Goal: Task Accomplishment & Management: Complete application form

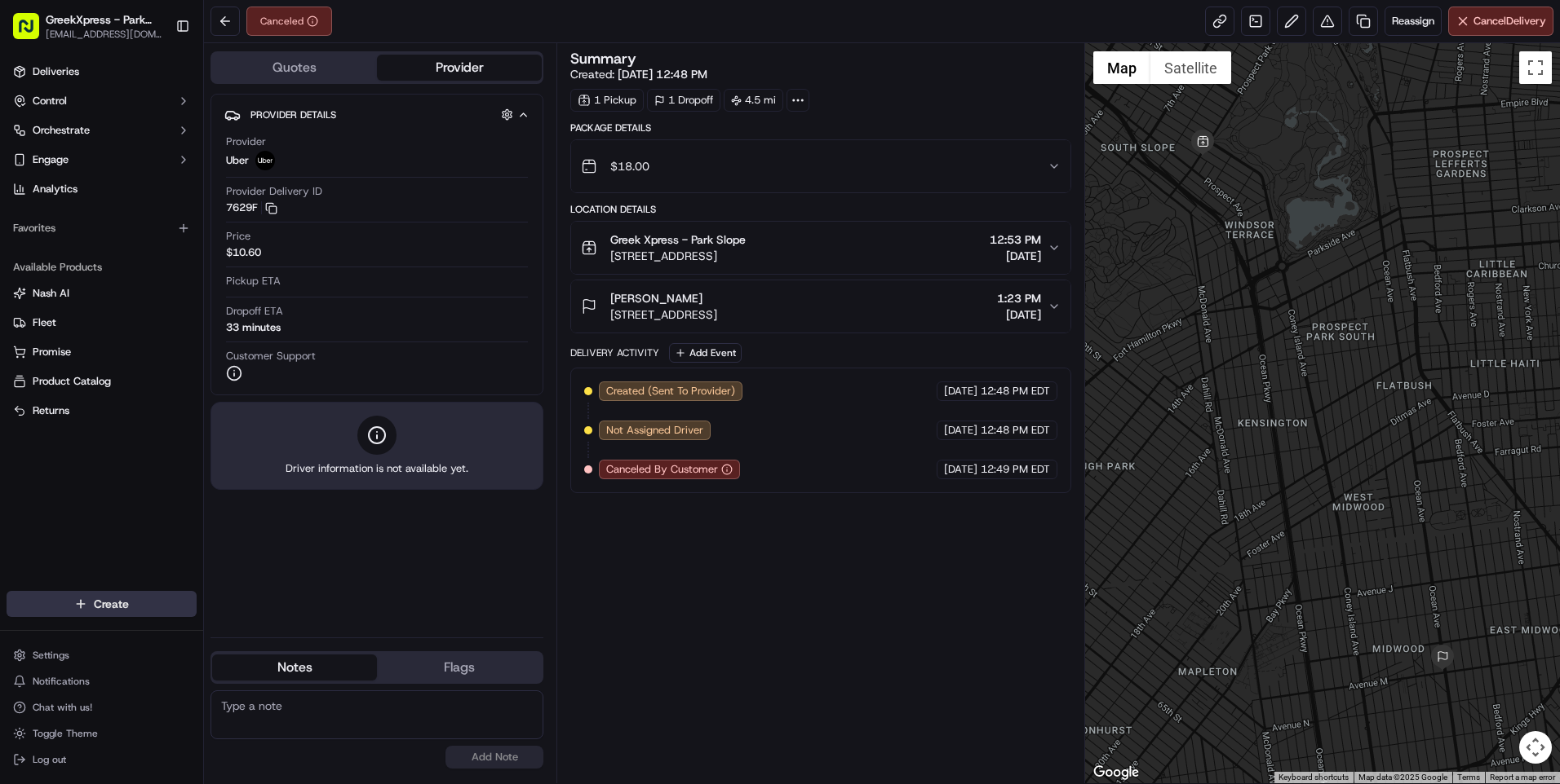
click at [87, 603] on html "GreekXpress - Park Slope [EMAIL_ADDRESS][DOMAIN_NAME] Toggle Sidebar Deliveries…" at bounding box center [780, 392] width 1560 height 784
click at [253, 630] on link "Delivery" at bounding box center [295, 635] width 182 height 29
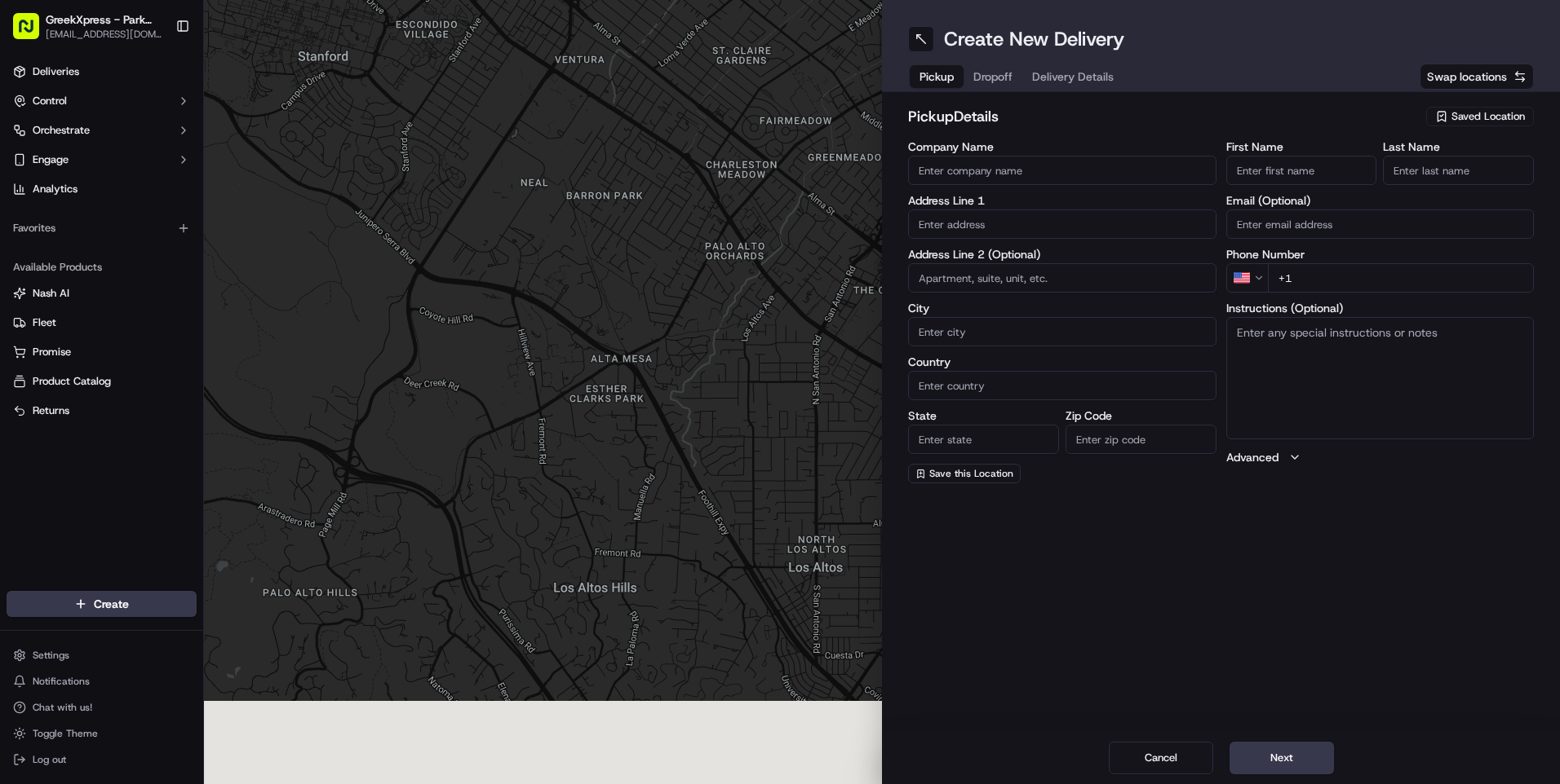
click at [1468, 114] on span "Saved Location" at bounding box center [1488, 117] width 74 height 15
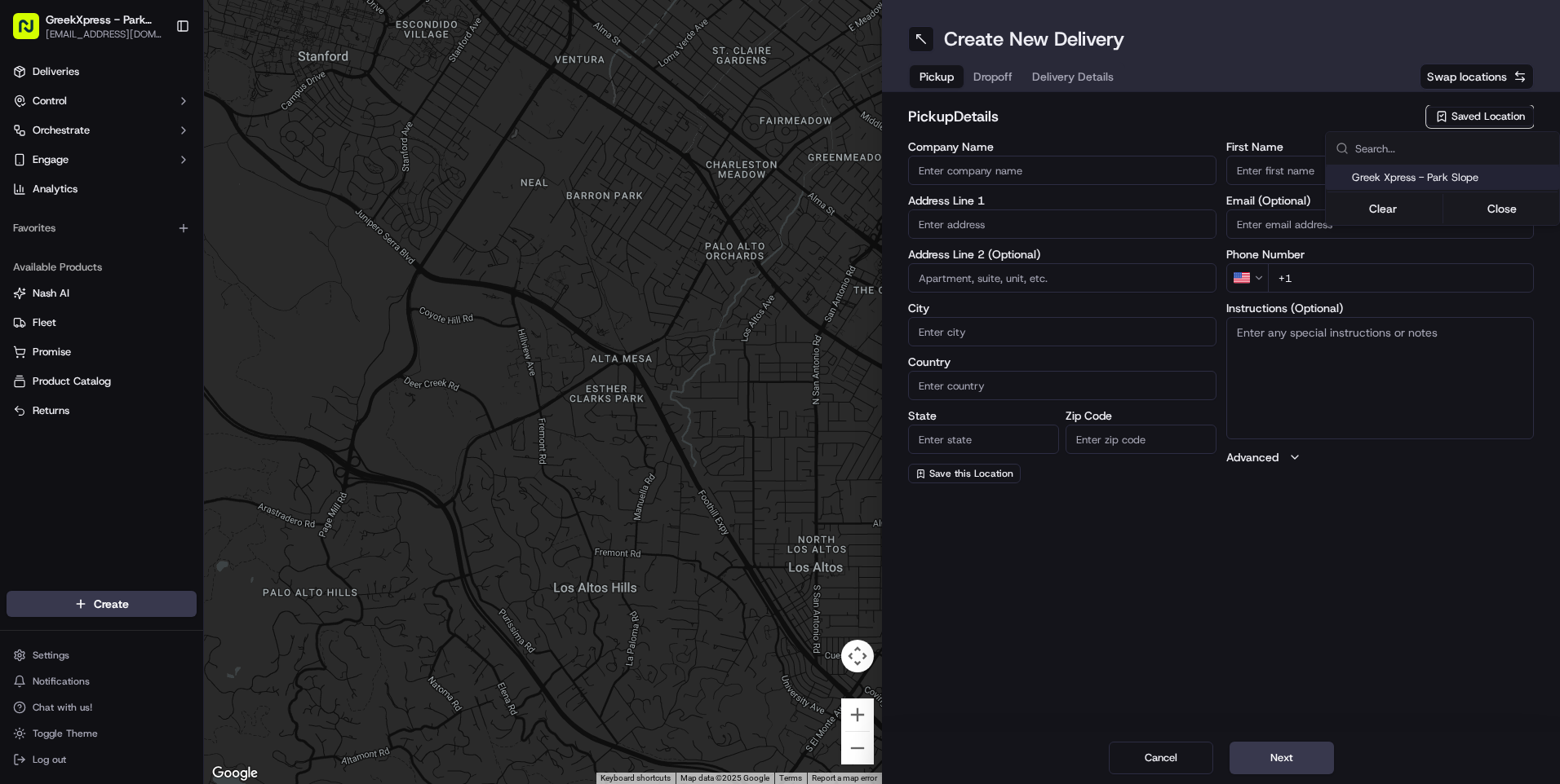
click at [1373, 180] on span "Greek Xpress - Park Slope" at bounding box center [1452, 178] width 201 height 15
type input "Greek Xpress - Park Slope"
type input "[STREET_ADDRESS]"
type input "[GEOGRAPHIC_DATA]"
type input "US"
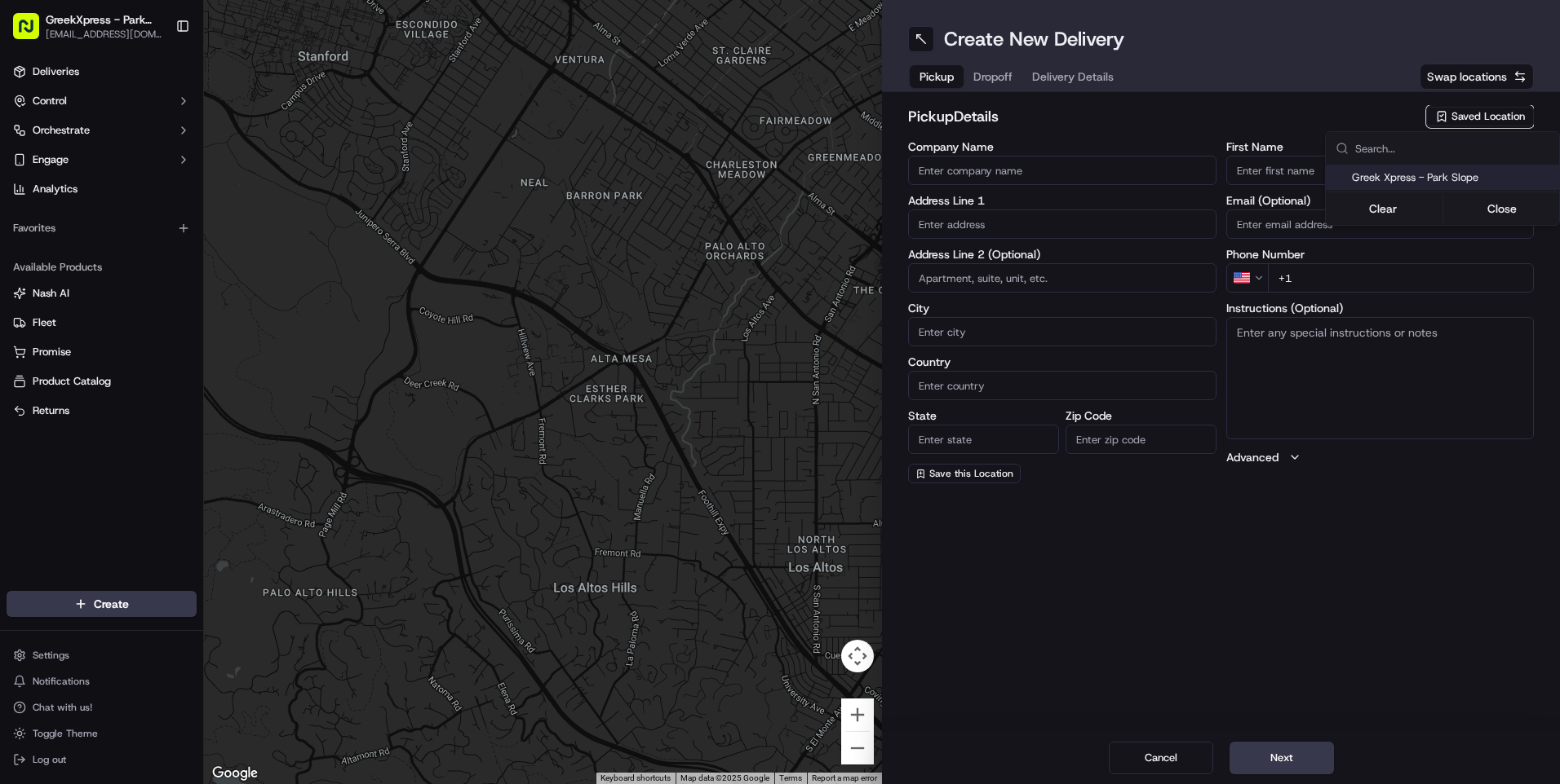
type input "NY"
type input "11215"
type input "Greek"
type input "Xpress"
type input "[PHONE_NUMBER]"
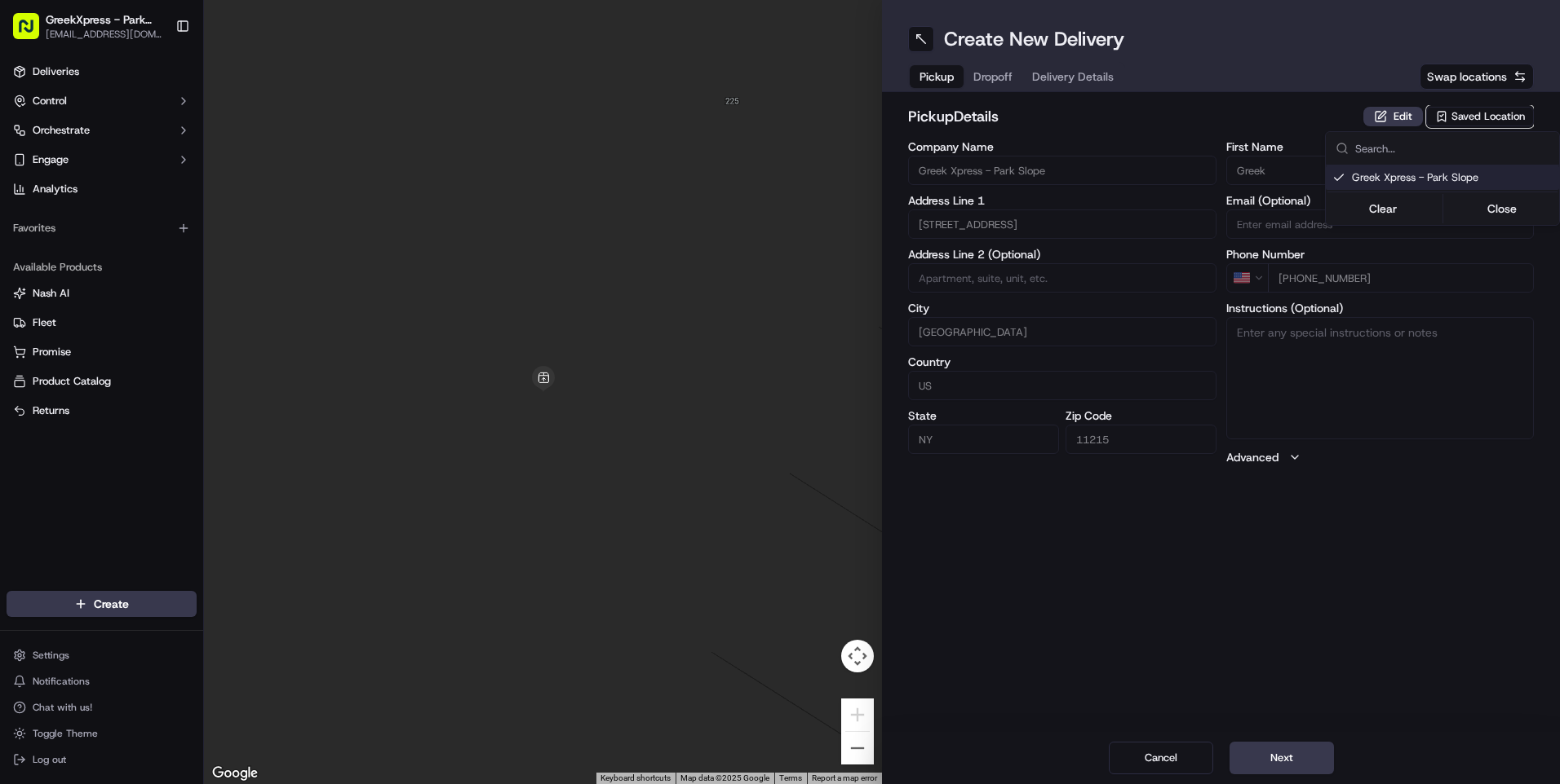
click at [1288, 751] on html "GreekXpress - Park Slope [EMAIL_ADDRESS][DOMAIN_NAME] Toggle Sidebar Deliveries…" at bounding box center [780, 392] width 1560 height 784
click at [1273, 759] on button "Next" at bounding box center [1282, 759] width 105 height 33
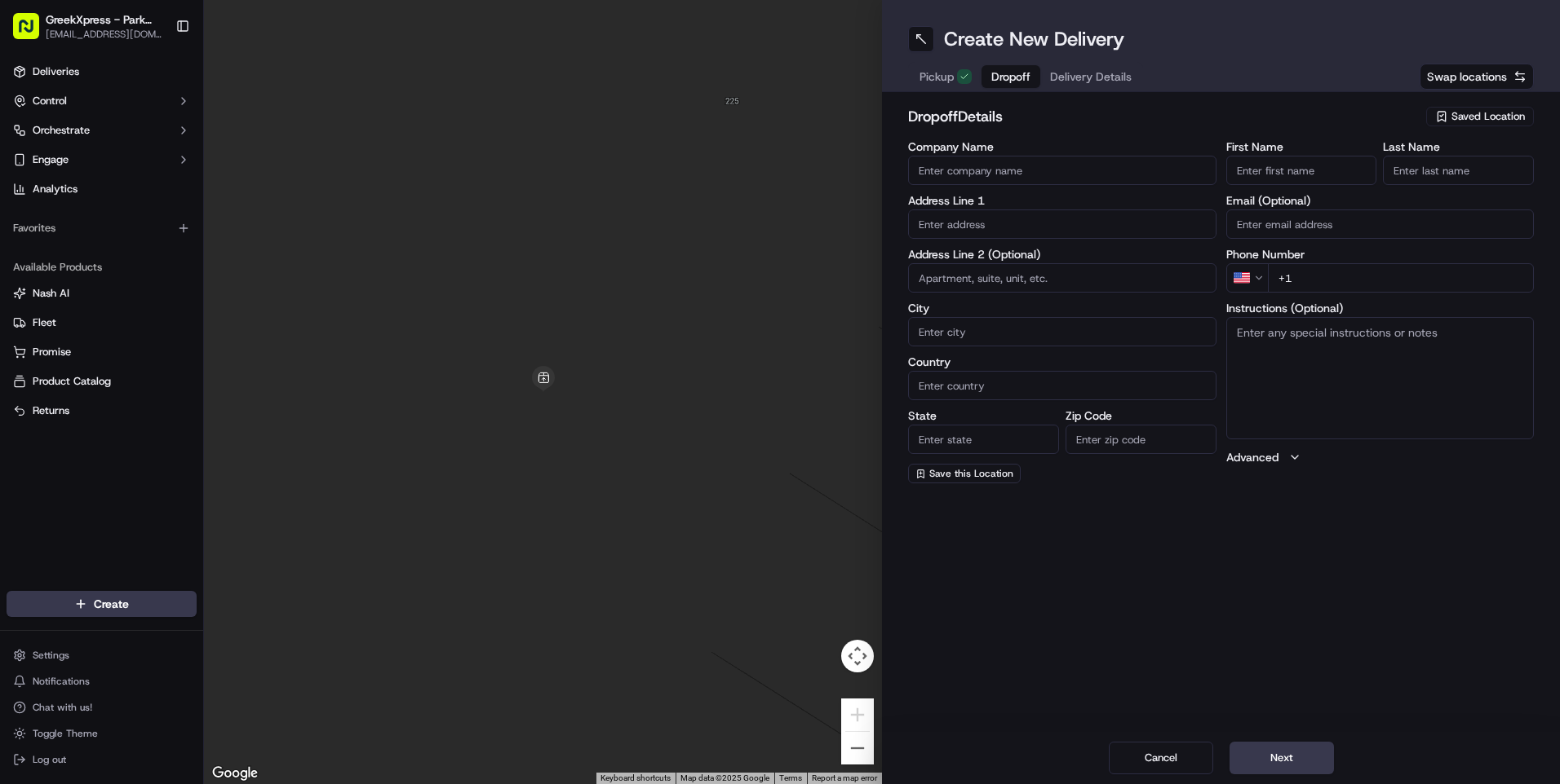
click at [953, 173] on input "Company Name" at bounding box center [1062, 171] width 308 height 29
type input "layra e"
click at [945, 221] on input "text" at bounding box center [1062, 225] width 308 height 29
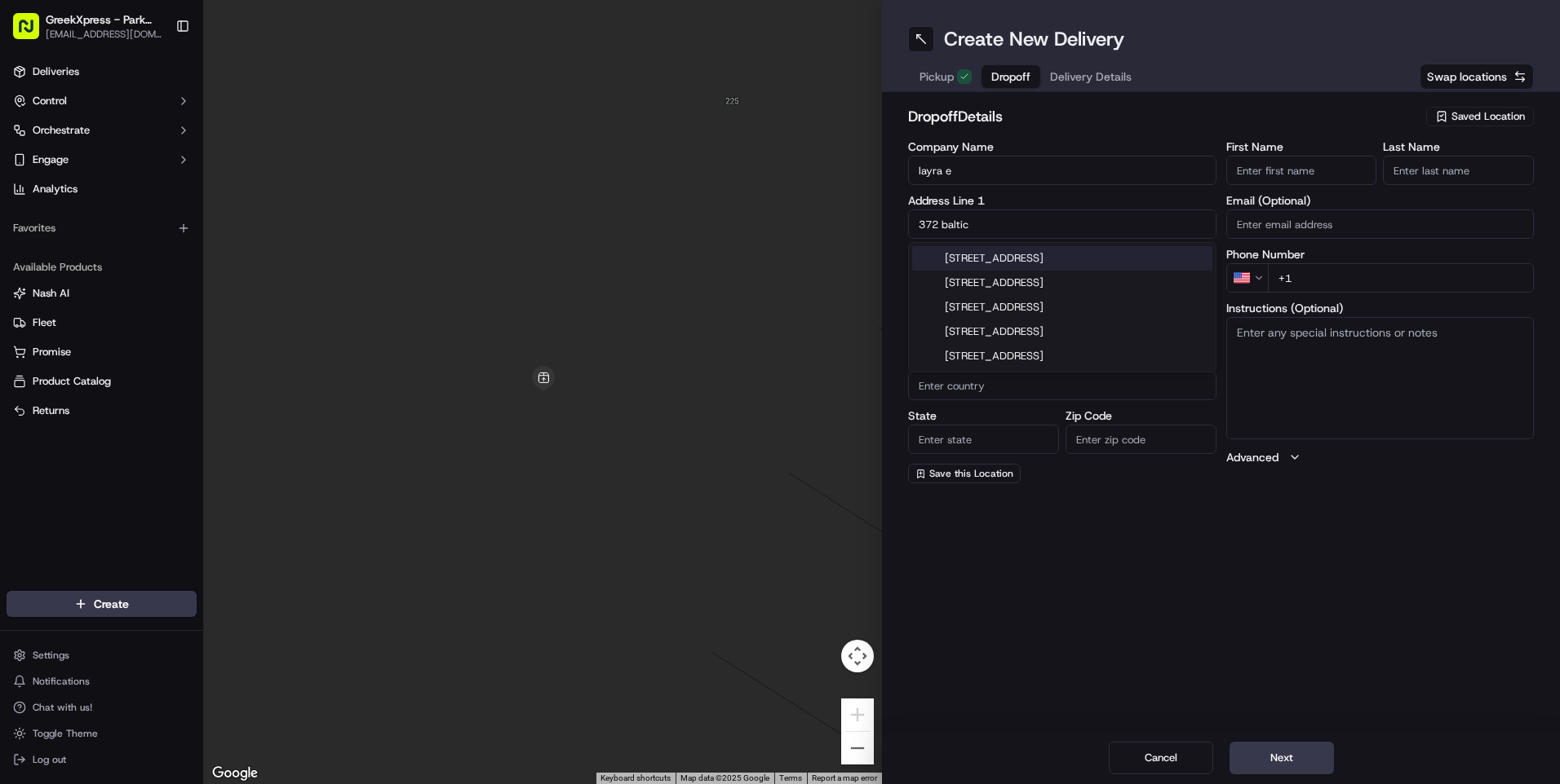
click at [1017, 258] on div "[STREET_ADDRESS]" at bounding box center [1062, 259] width 300 height 24
type input "[STREET_ADDRESS]"
type input "[GEOGRAPHIC_DATA]"
type input "NY"
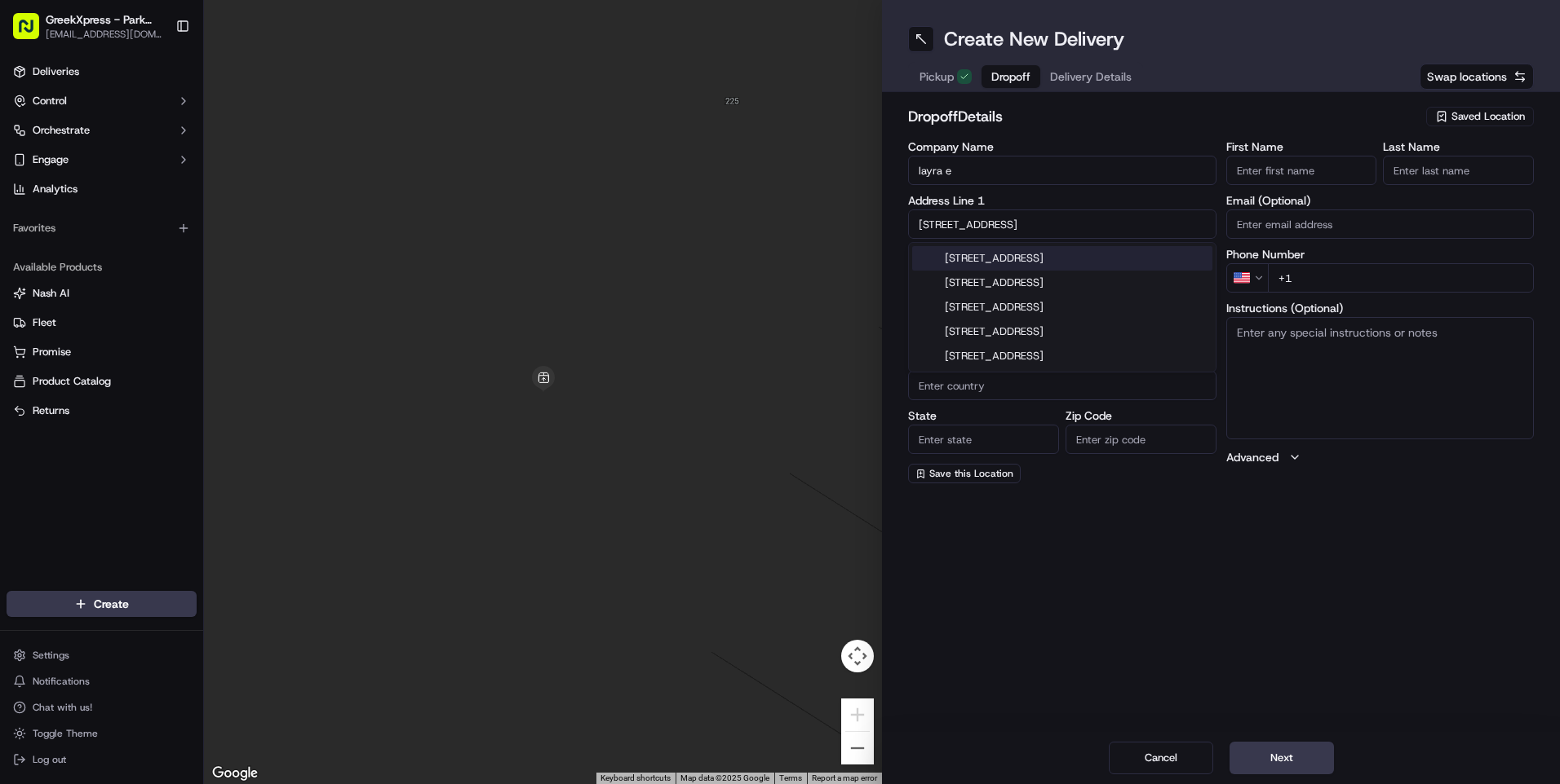
type input "11201"
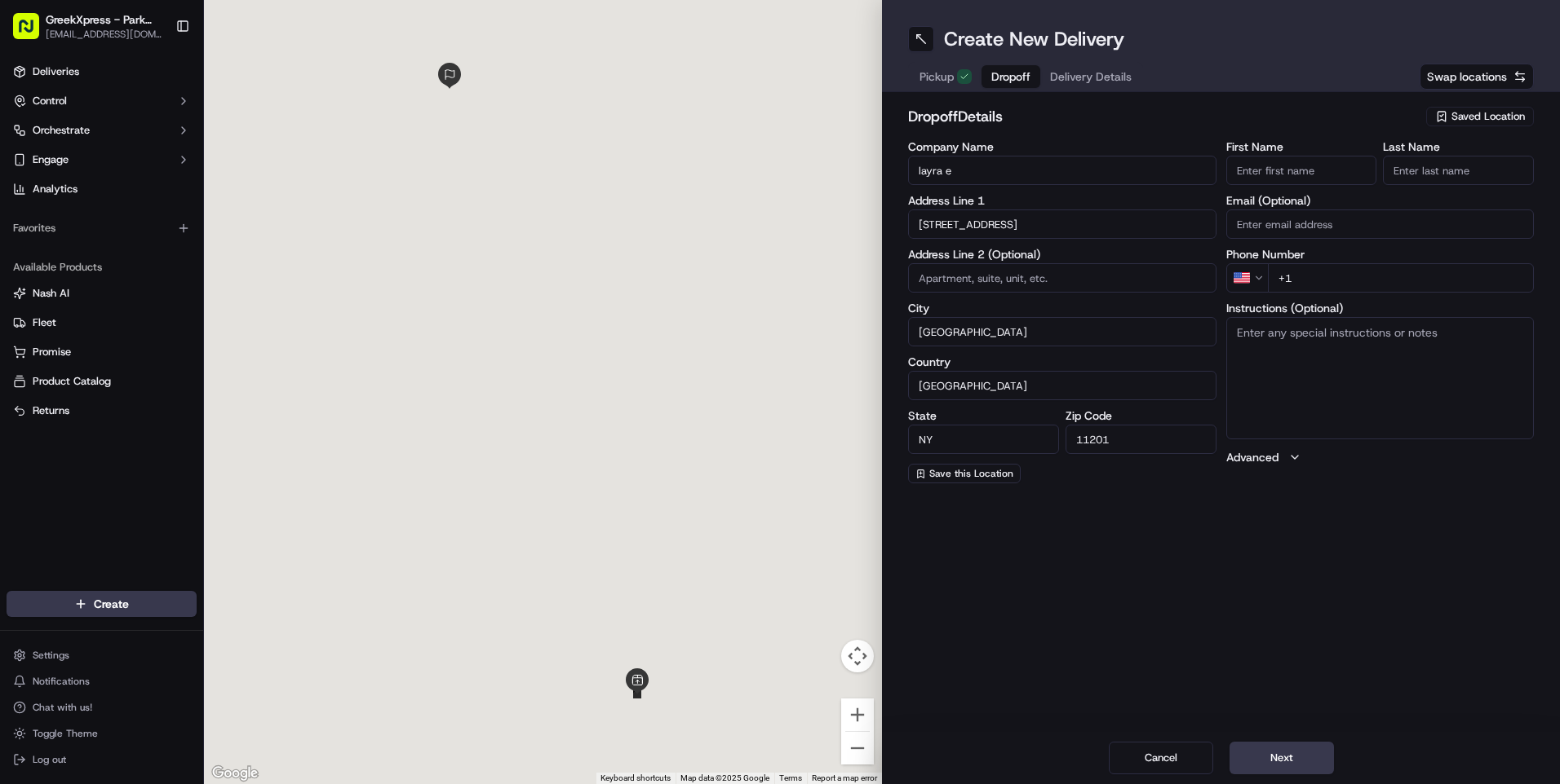
type input "[STREET_ADDRESS]"
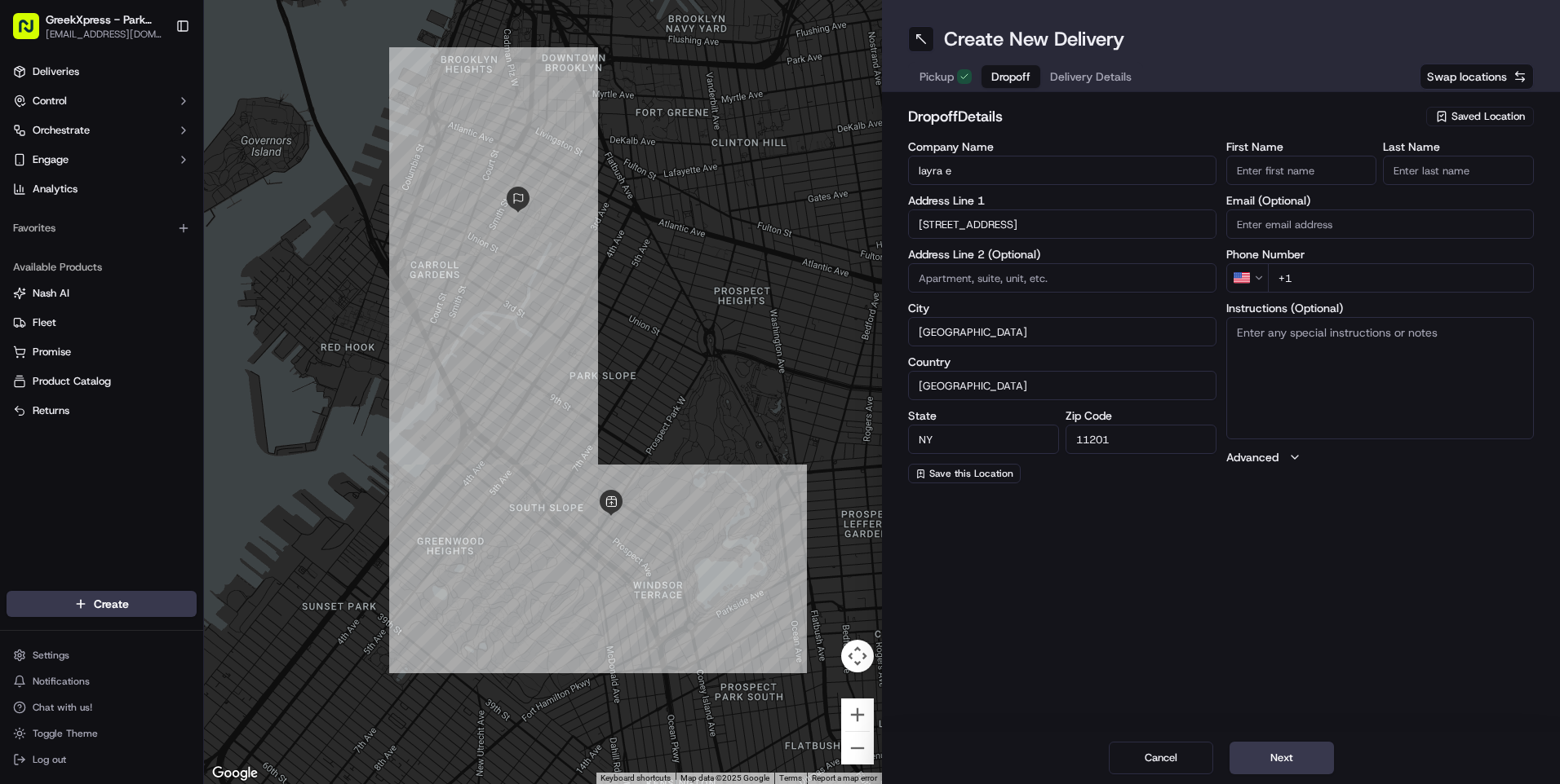
click at [1319, 272] on input "+1" at bounding box center [1401, 278] width 266 height 29
type input "[PHONE_NUMBER]"
click at [1286, 765] on button "Next" at bounding box center [1282, 759] width 105 height 33
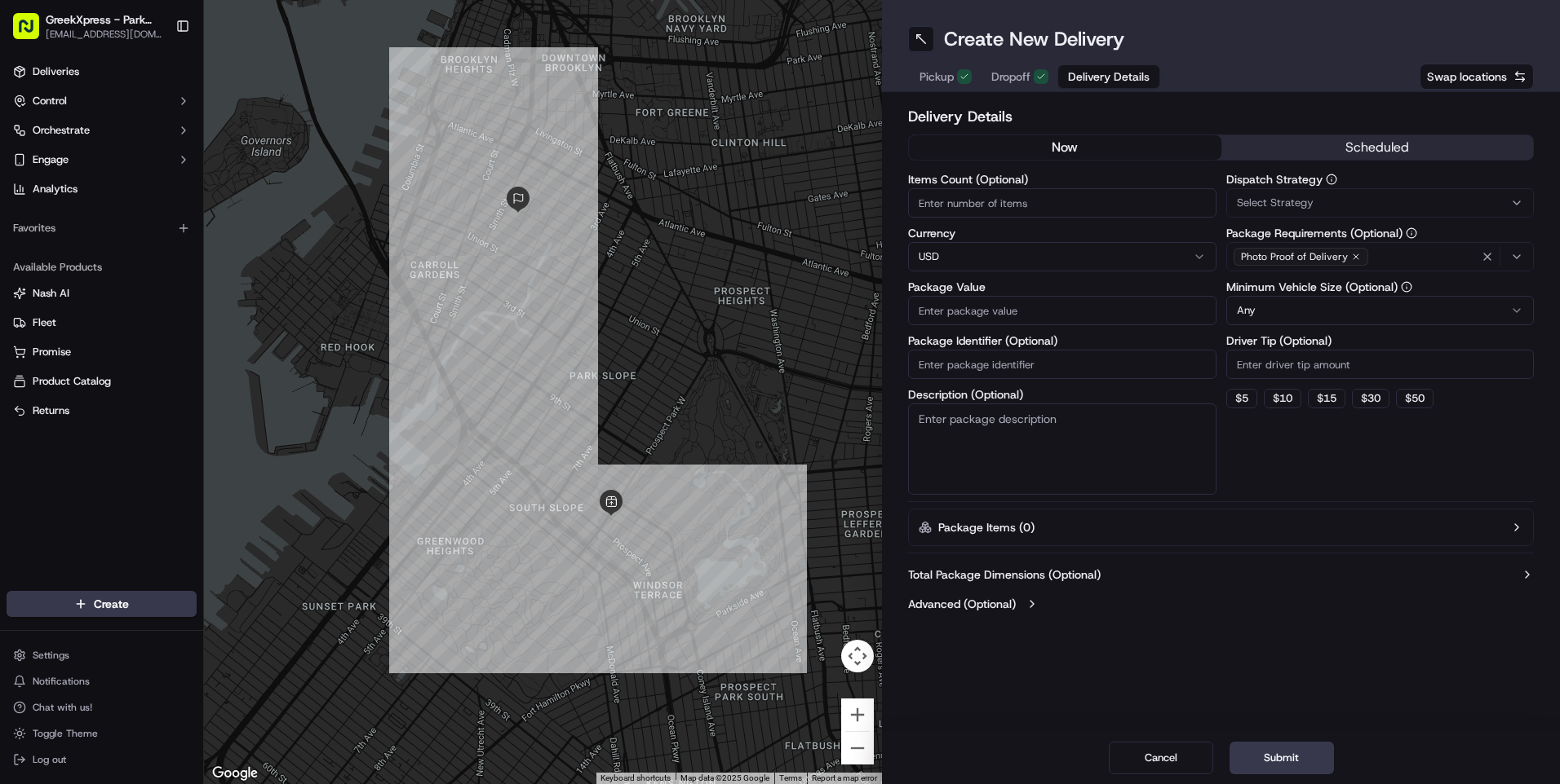
click at [937, 306] on input "Package Value" at bounding box center [1062, 310] width 308 height 29
click at [927, 204] on input "Items Count (Optional)" at bounding box center [1062, 203] width 308 height 29
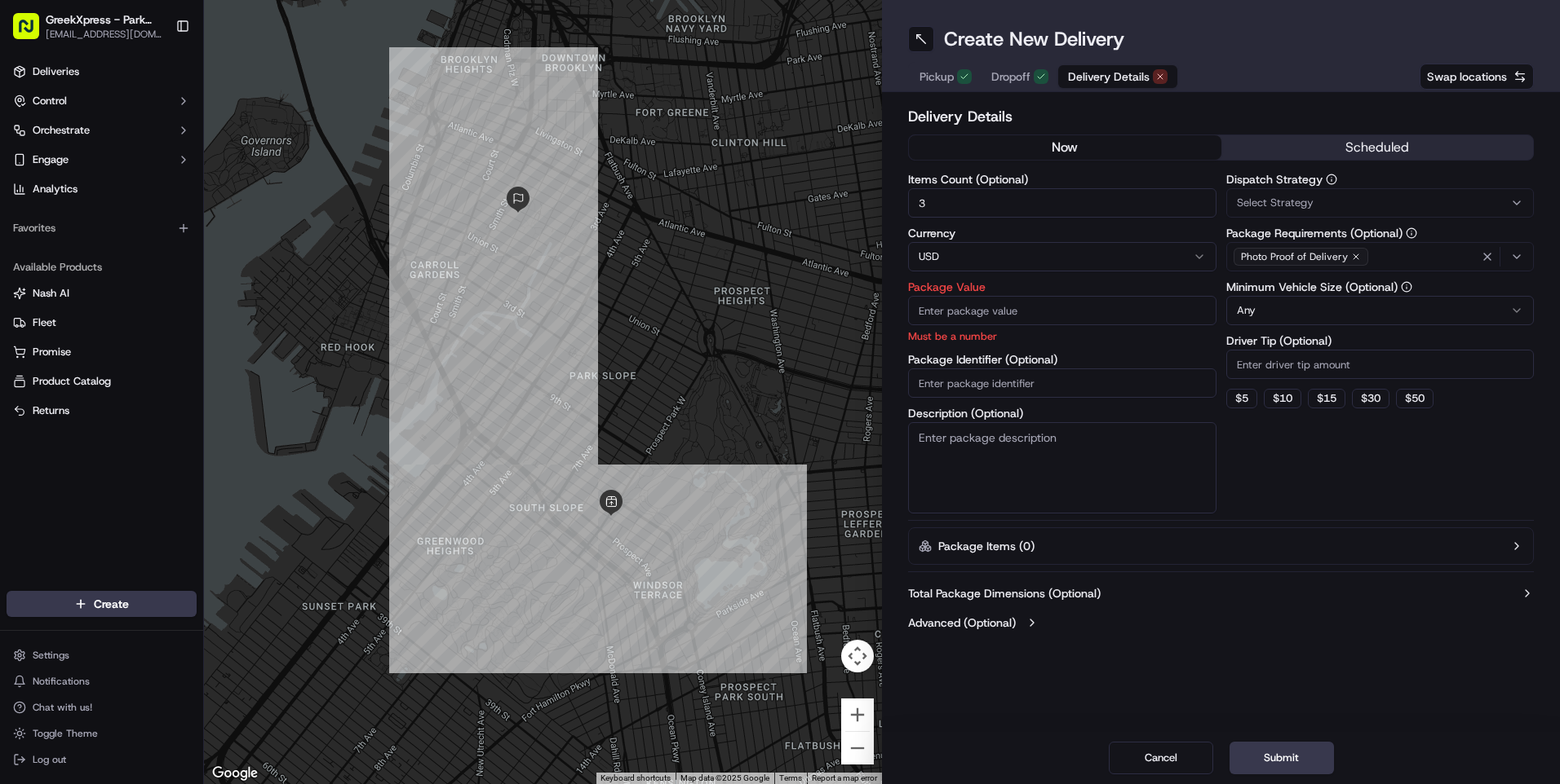
type input "3"
click at [931, 314] on input "Package Value" at bounding box center [1062, 310] width 308 height 29
type input "33.37"
click at [1363, 600] on div "Total Package Dimensions (Optional) Advanced (Optional)" at bounding box center [1221, 608] width 626 height 59
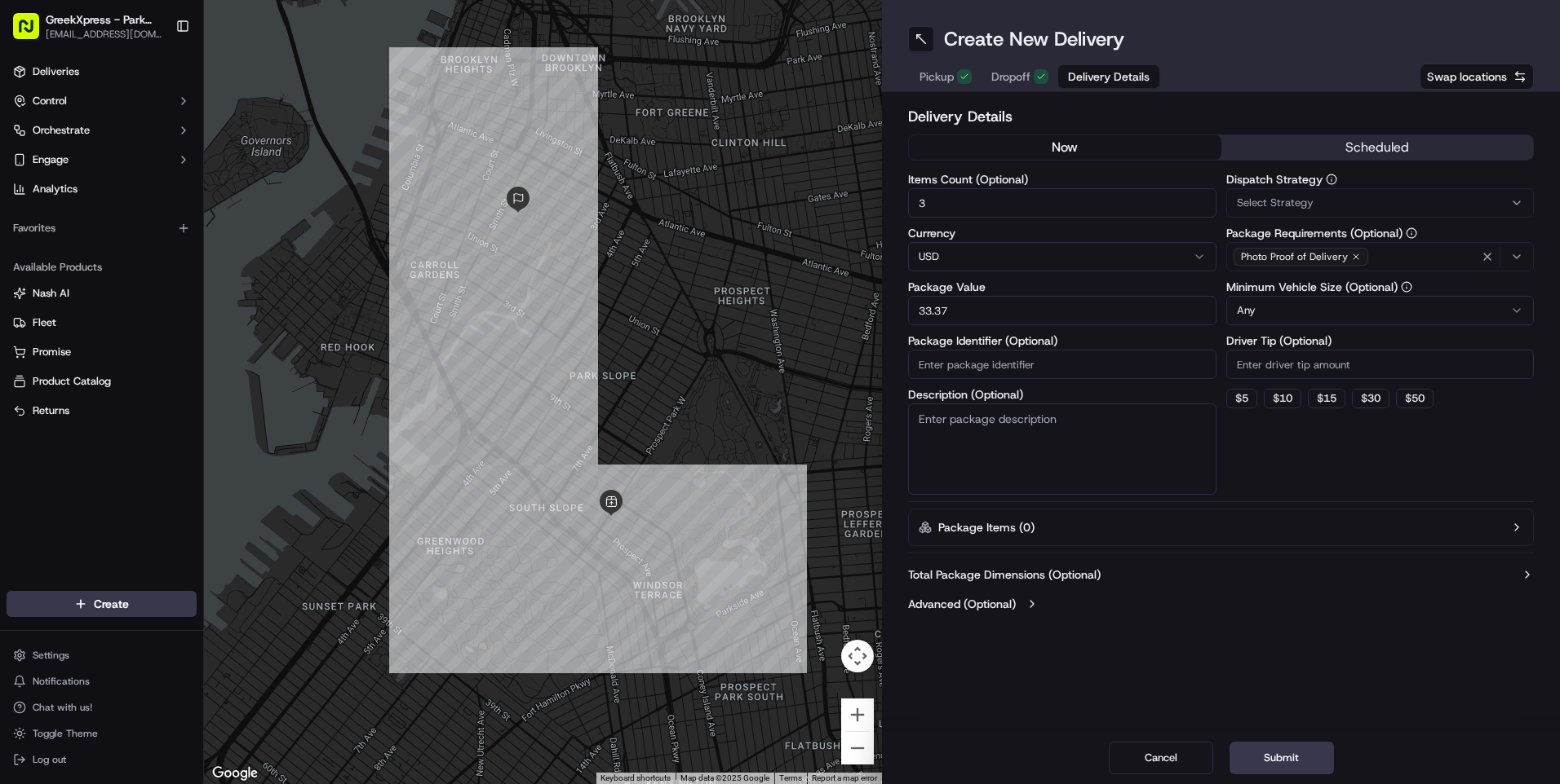
click at [1512, 199] on icon "button" at bounding box center [1517, 203] width 13 height 13
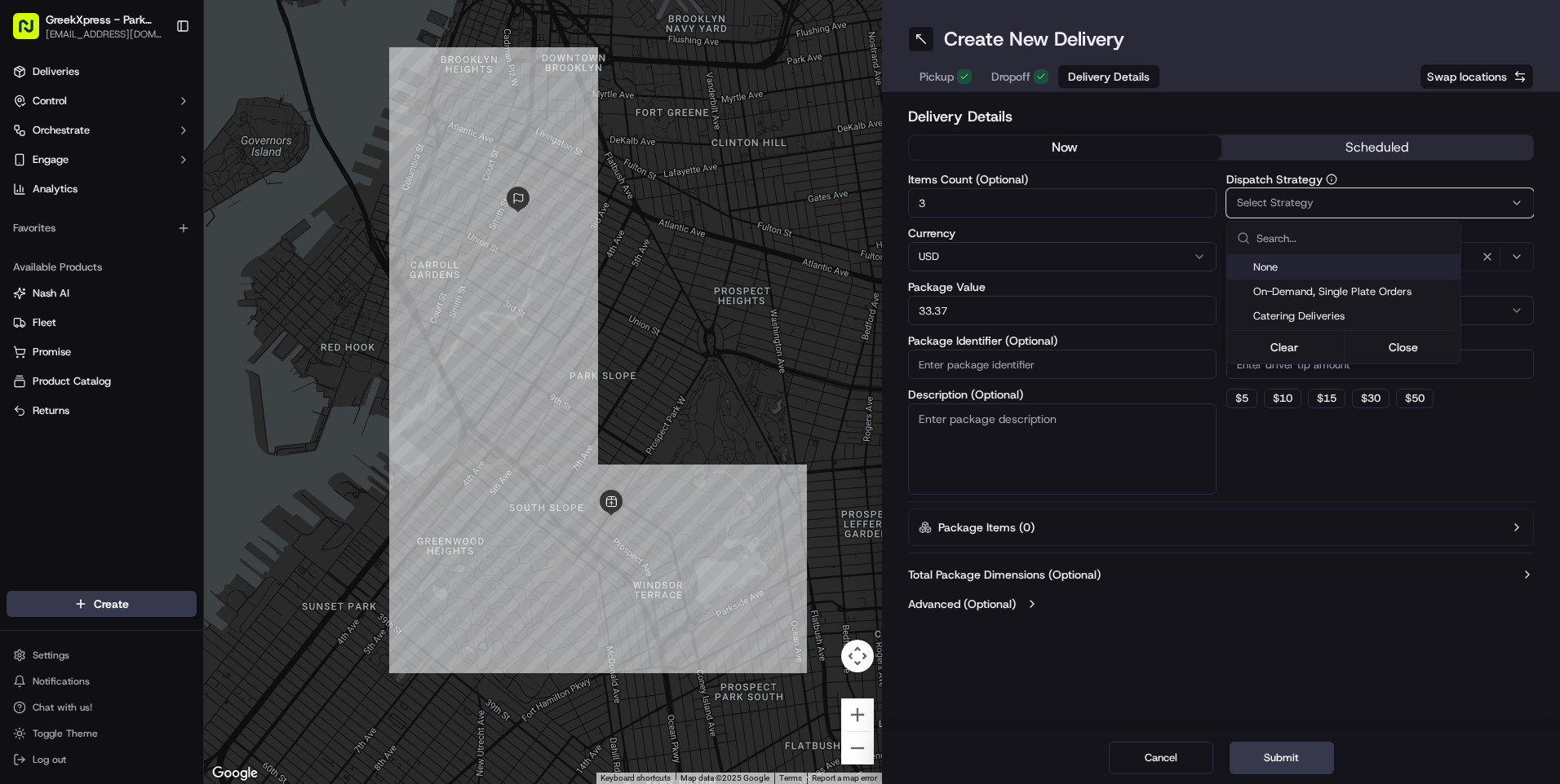
click at [1261, 268] on span "None" at bounding box center [1354, 267] width 201 height 15
click at [1343, 594] on html "GreekXpress - Park Slope [EMAIL_ADDRESS][DOMAIN_NAME] Toggle Sidebar Deliveries…" at bounding box center [780, 392] width 1560 height 784
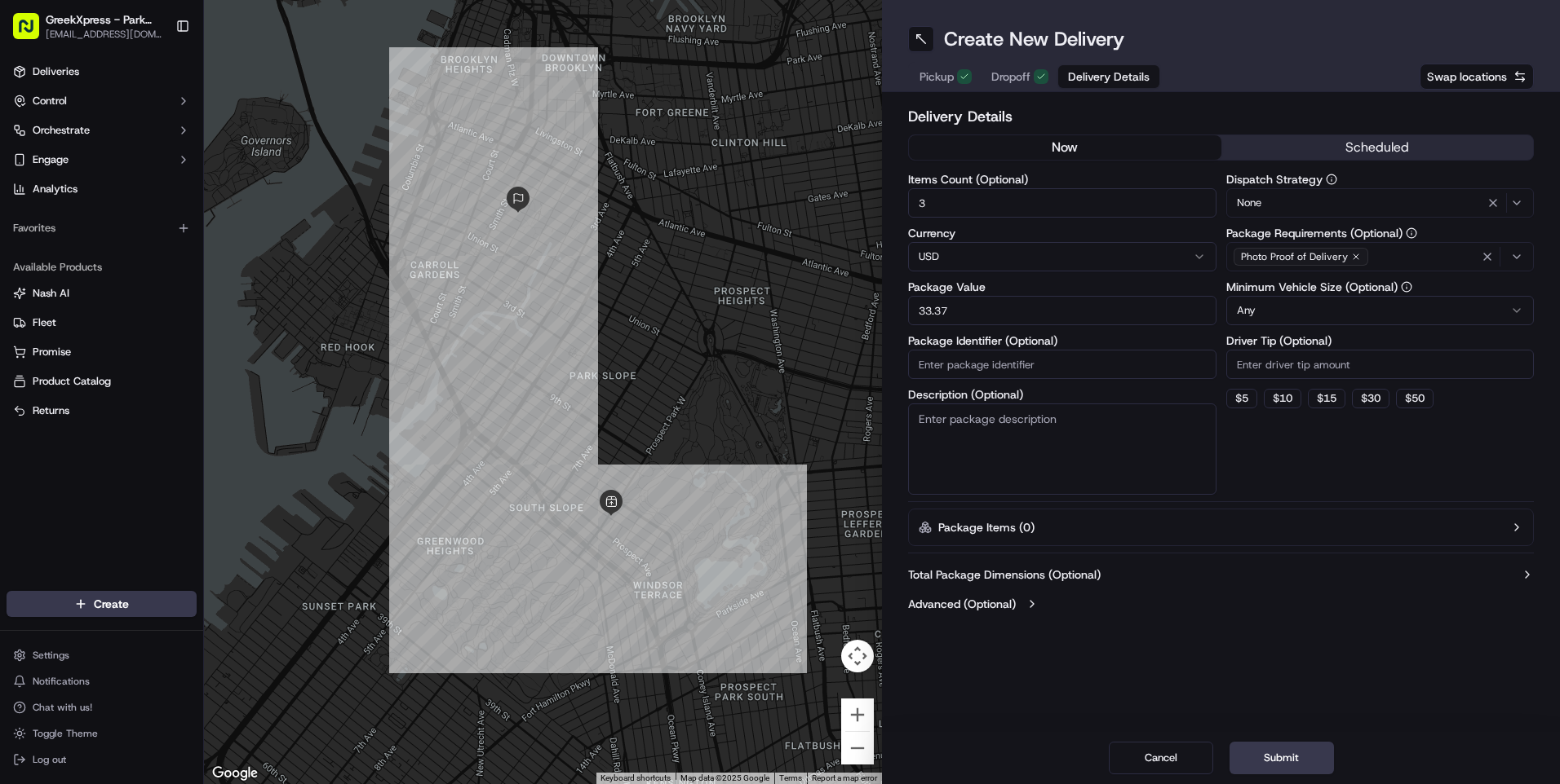
click at [1269, 360] on input "Driver Tip (Optional)" at bounding box center [1380, 364] width 308 height 29
type input "8.00"
click at [1272, 760] on button "Submit" at bounding box center [1282, 759] width 105 height 33
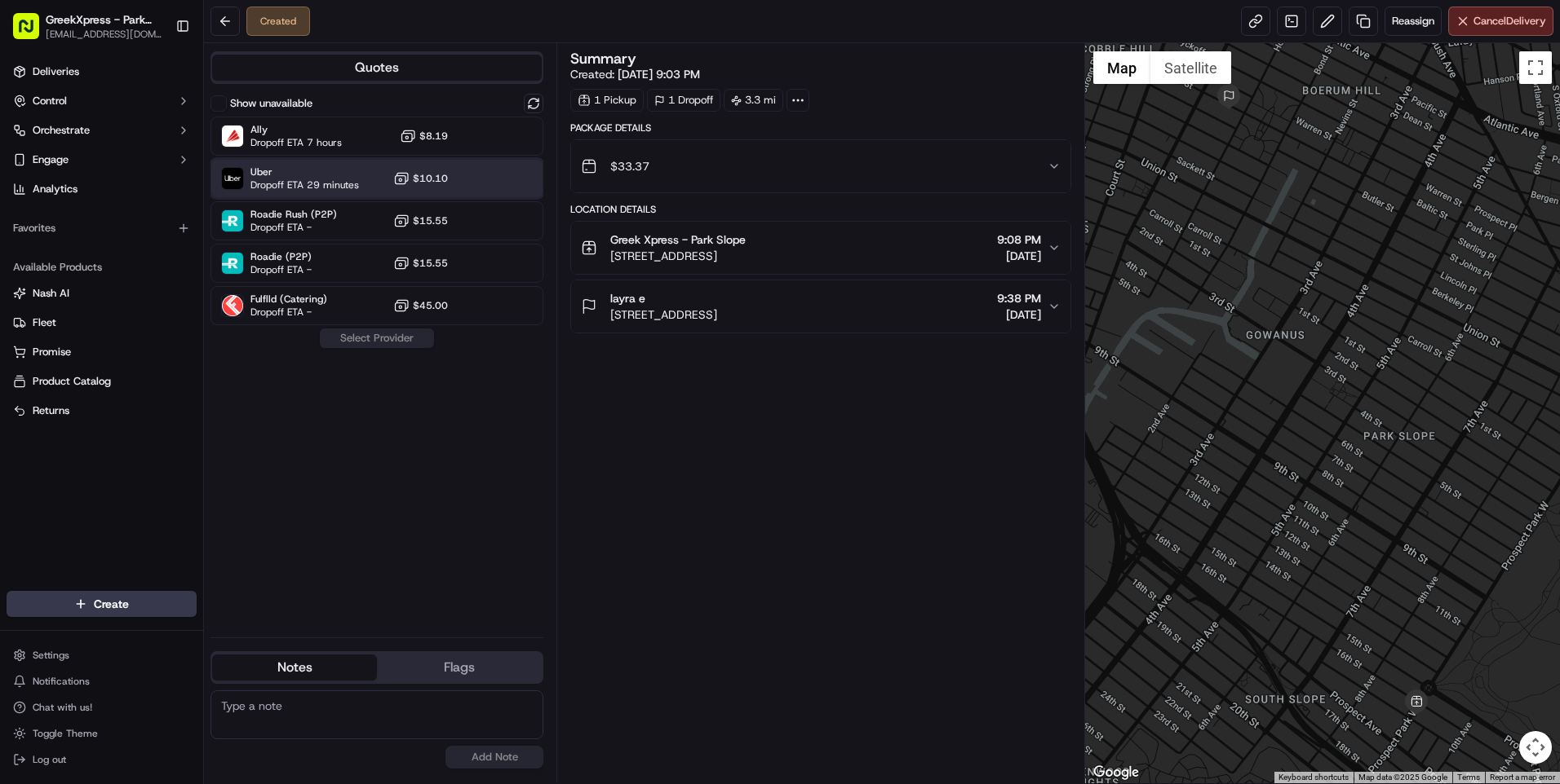
click at [333, 180] on span "Dropoff ETA 29 minutes" at bounding box center [305, 185] width 109 height 13
click at [382, 336] on button "Assign Provider" at bounding box center [377, 338] width 116 height 20
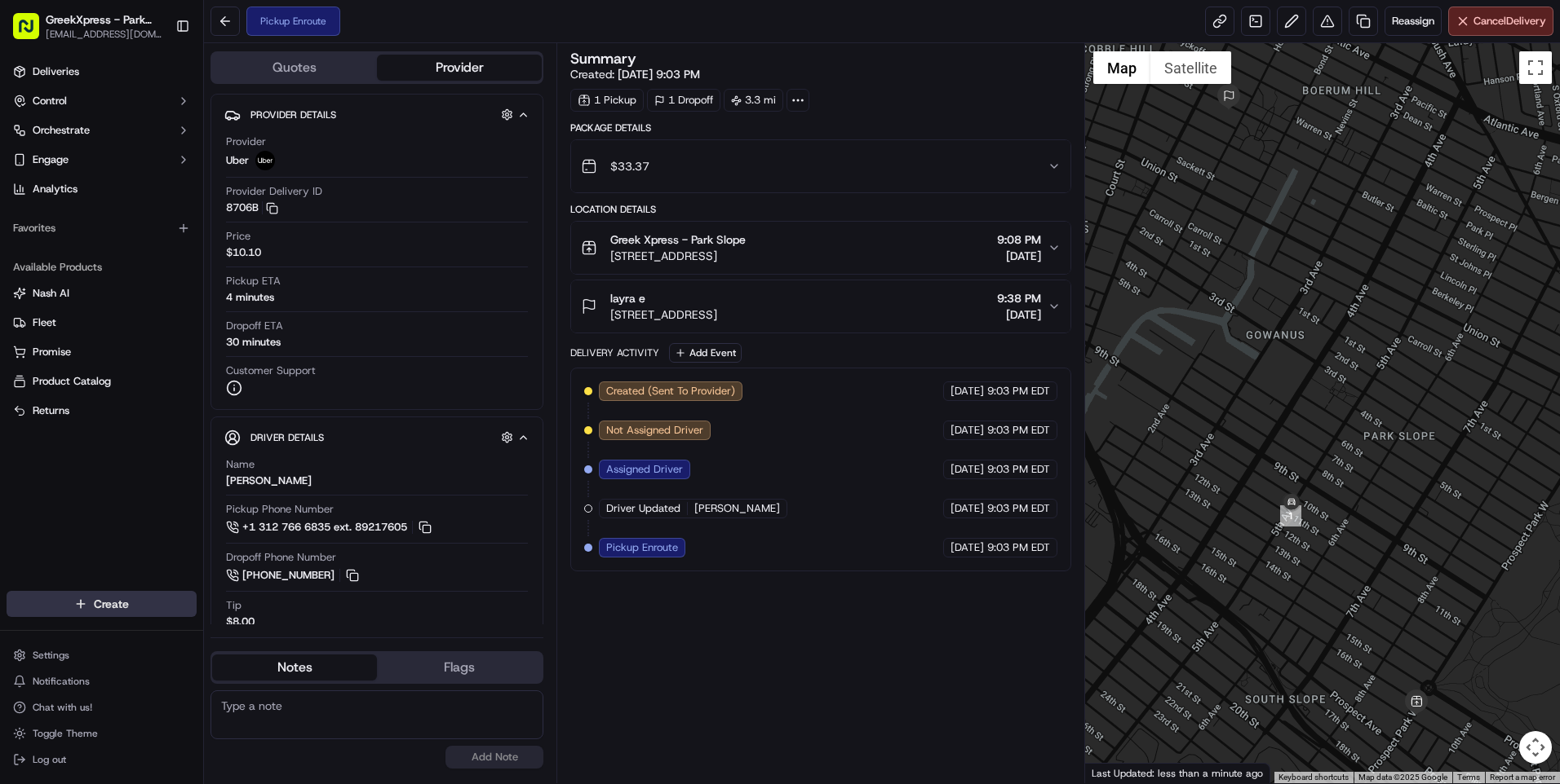
click at [83, 604] on html "GreekXpress - Park Slope [EMAIL_ADDRESS][DOMAIN_NAME] Toggle Sidebar Deliveries…" at bounding box center [780, 392] width 1560 height 784
click at [248, 630] on link "Delivery" at bounding box center [295, 635] width 182 height 29
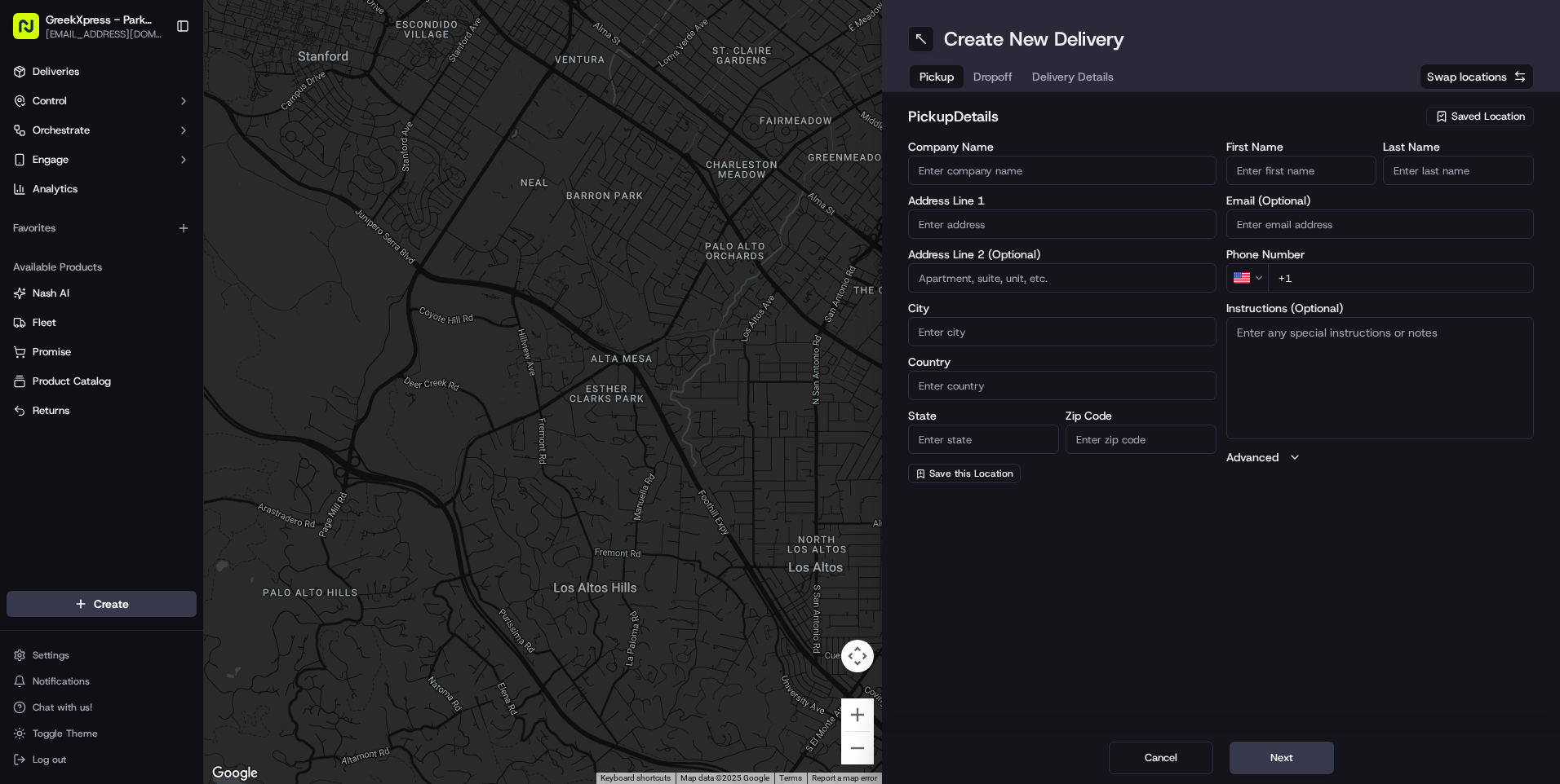
click at [1487, 115] on span "Saved Location" at bounding box center [1488, 117] width 74 height 15
click at [1397, 176] on span "Greek Xpress - Park Slope" at bounding box center [1452, 178] width 201 height 15
type input "Greek Xpress - Park Slope"
type input "[STREET_ADDRESS]"
type input "[GEOGRAPHIC_DATA]"
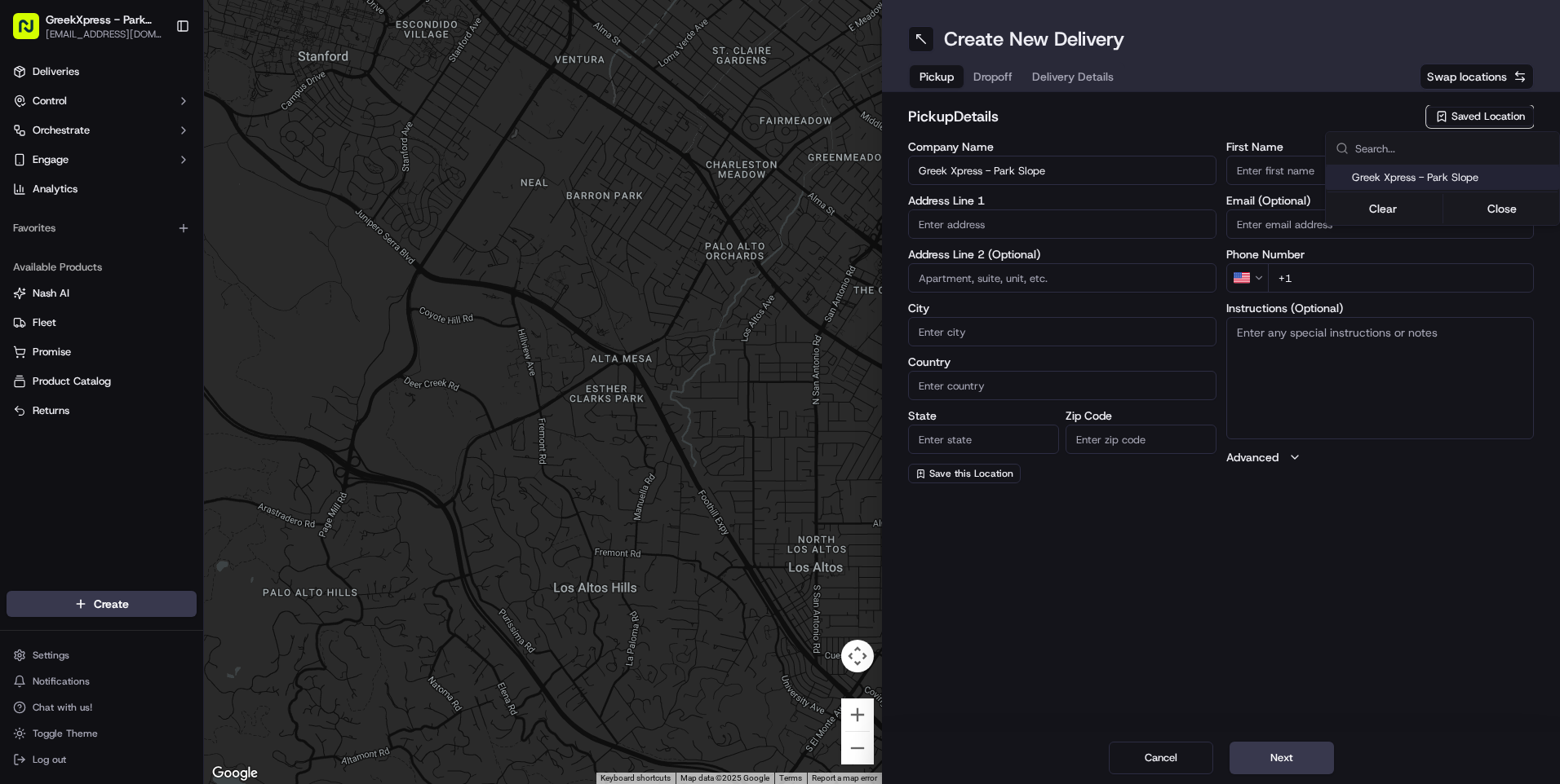
type input "US"
type input "NY"
type input "11215"
type input "Greek"
type input "Xpress"
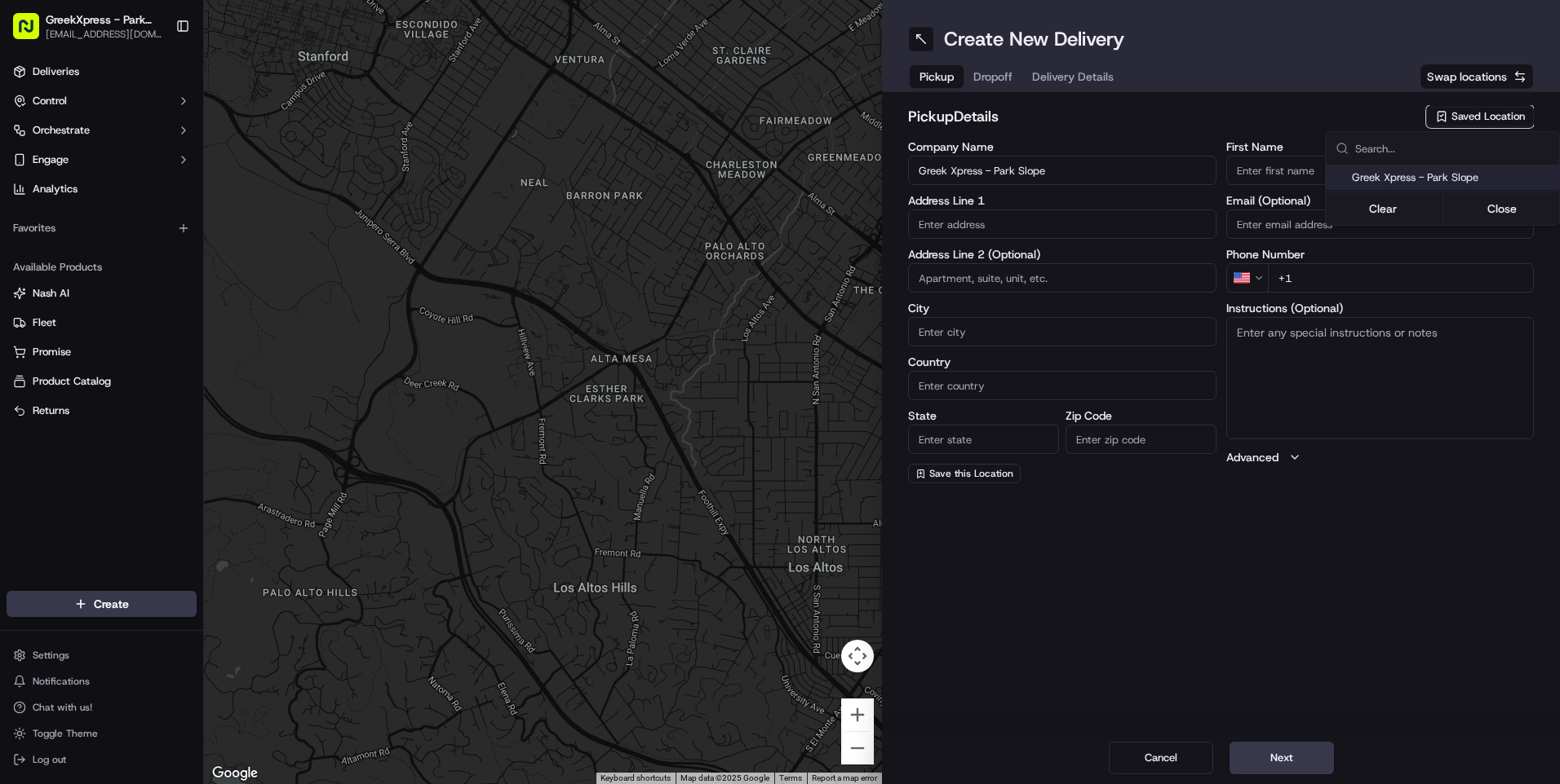
type input "[PHONE_NUMBER]"
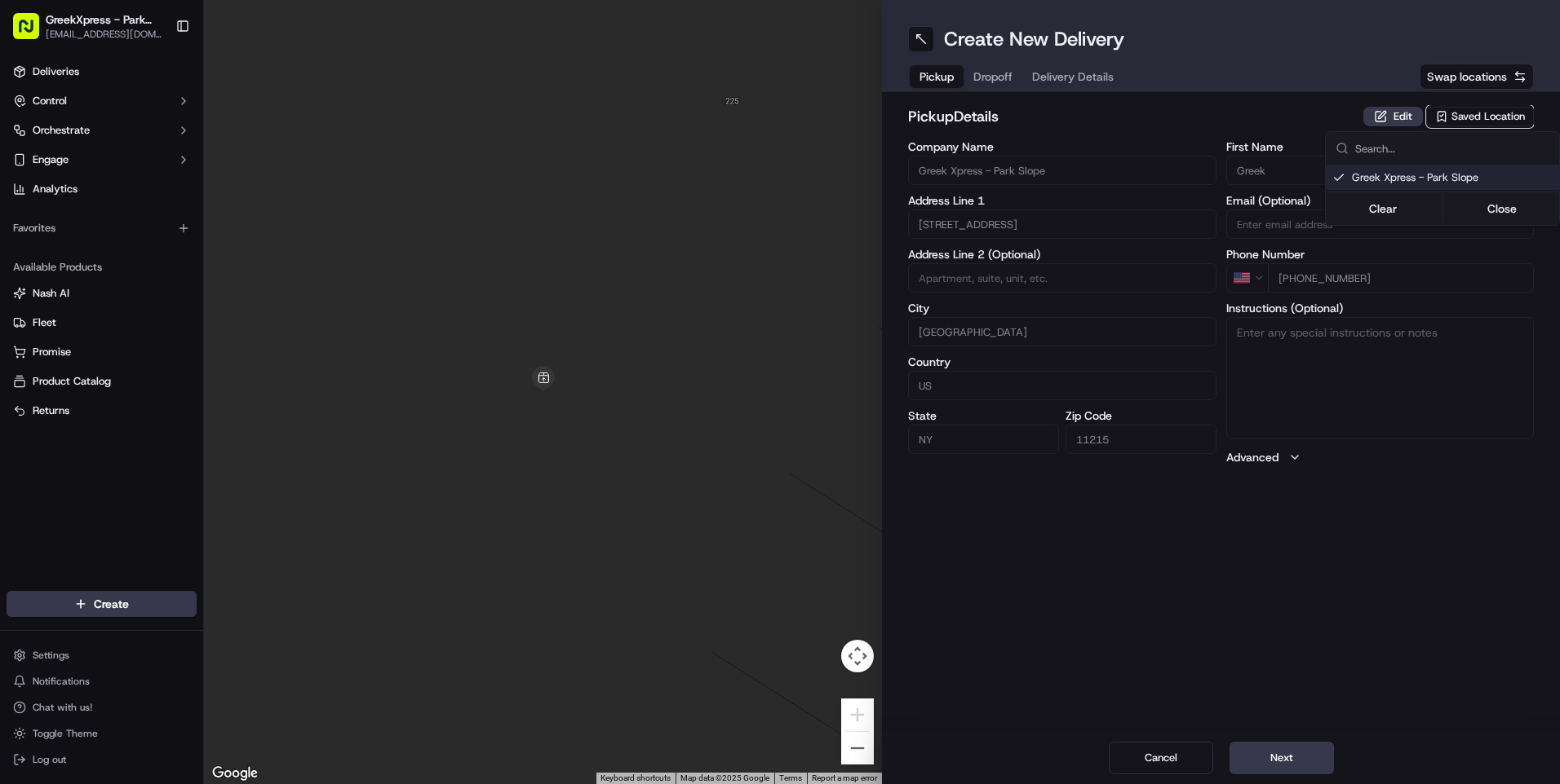
click at [1294, 762] on html "GreekXpress - Park Slope [EMAIL_ADDRESS][DOMAIN_NAME] Toggle Sidebar Deliveries…" at bounding box center [780, 392] width 1560 height 784
click at [1294, 762] on button "Next" at bounding box center [1282, 759] width 105 height 33
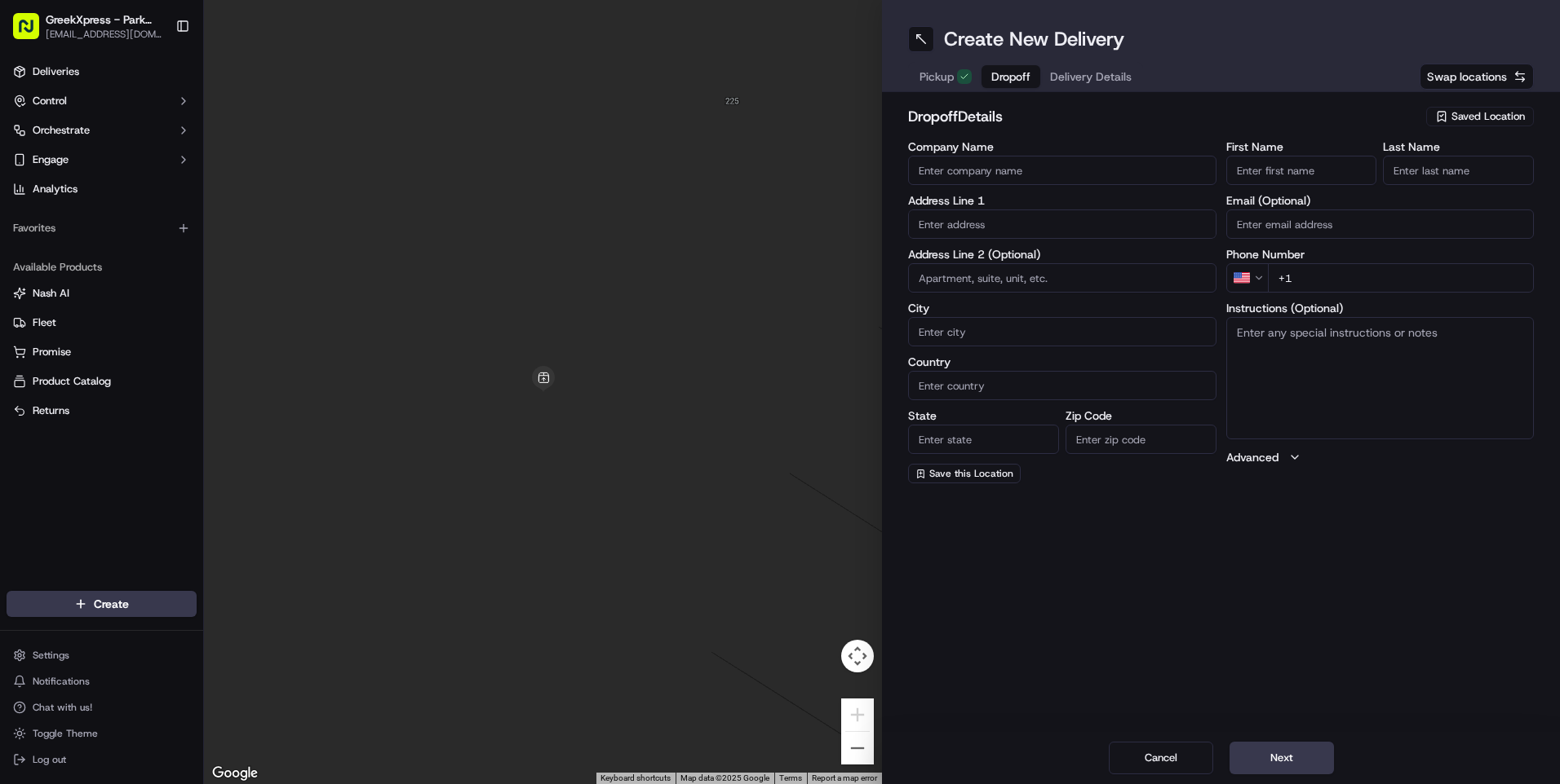
click at [934, 166] on input "Company Name" at bounding box center [1062, 171] width 308 height 29
type input "azel e"
click at [936, 223] on input "text" at bounding box center [1062, 225] width 308 height 29
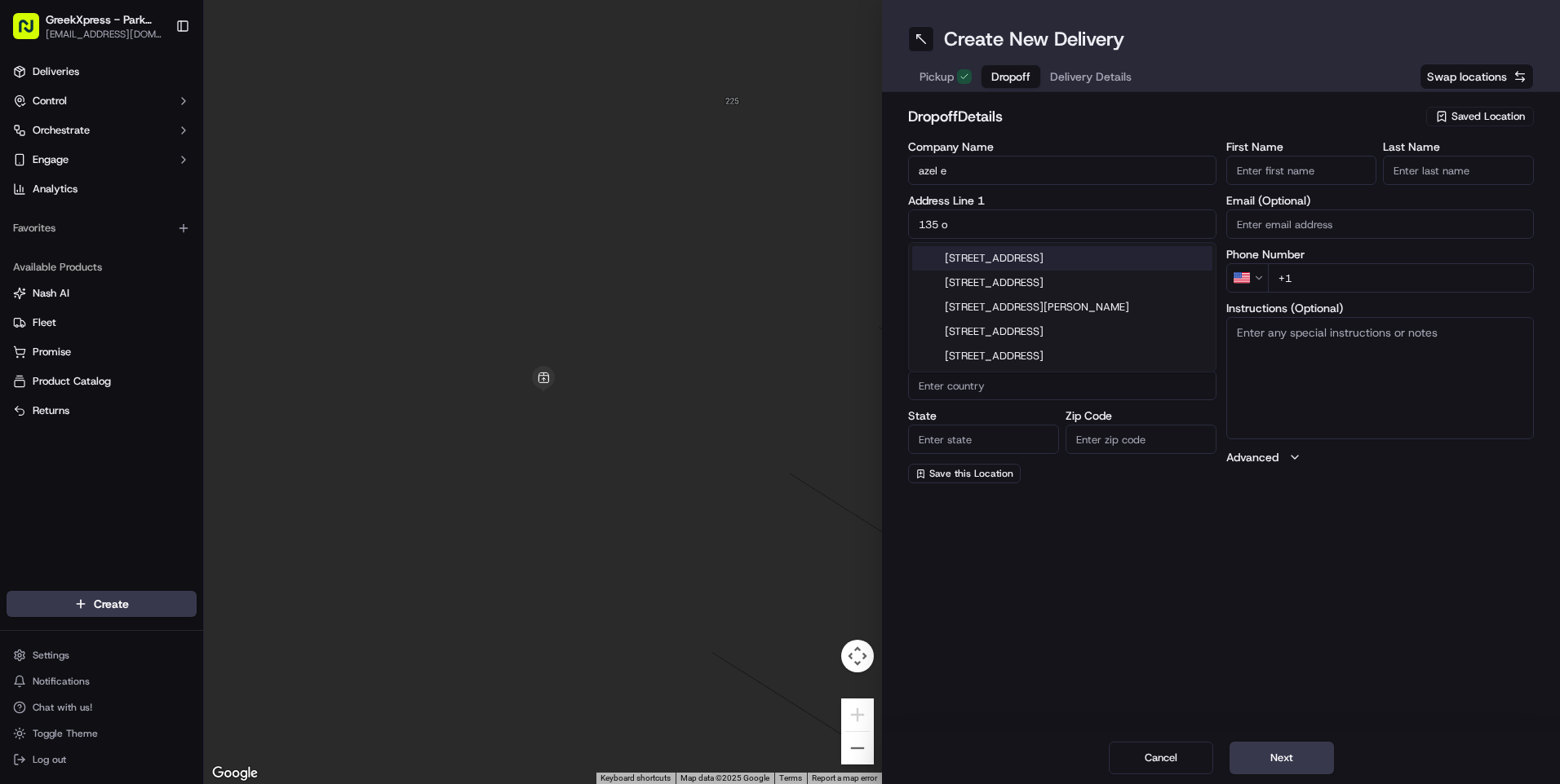
click at [1007, 259] on div "[STREET_ADDRESS]" at bounding box center [1062, 259] width 300 height 24
type input "[STREET_ADDRESS]"
type input "[GEOGRAPHIC_DATA]"
type input "NY"
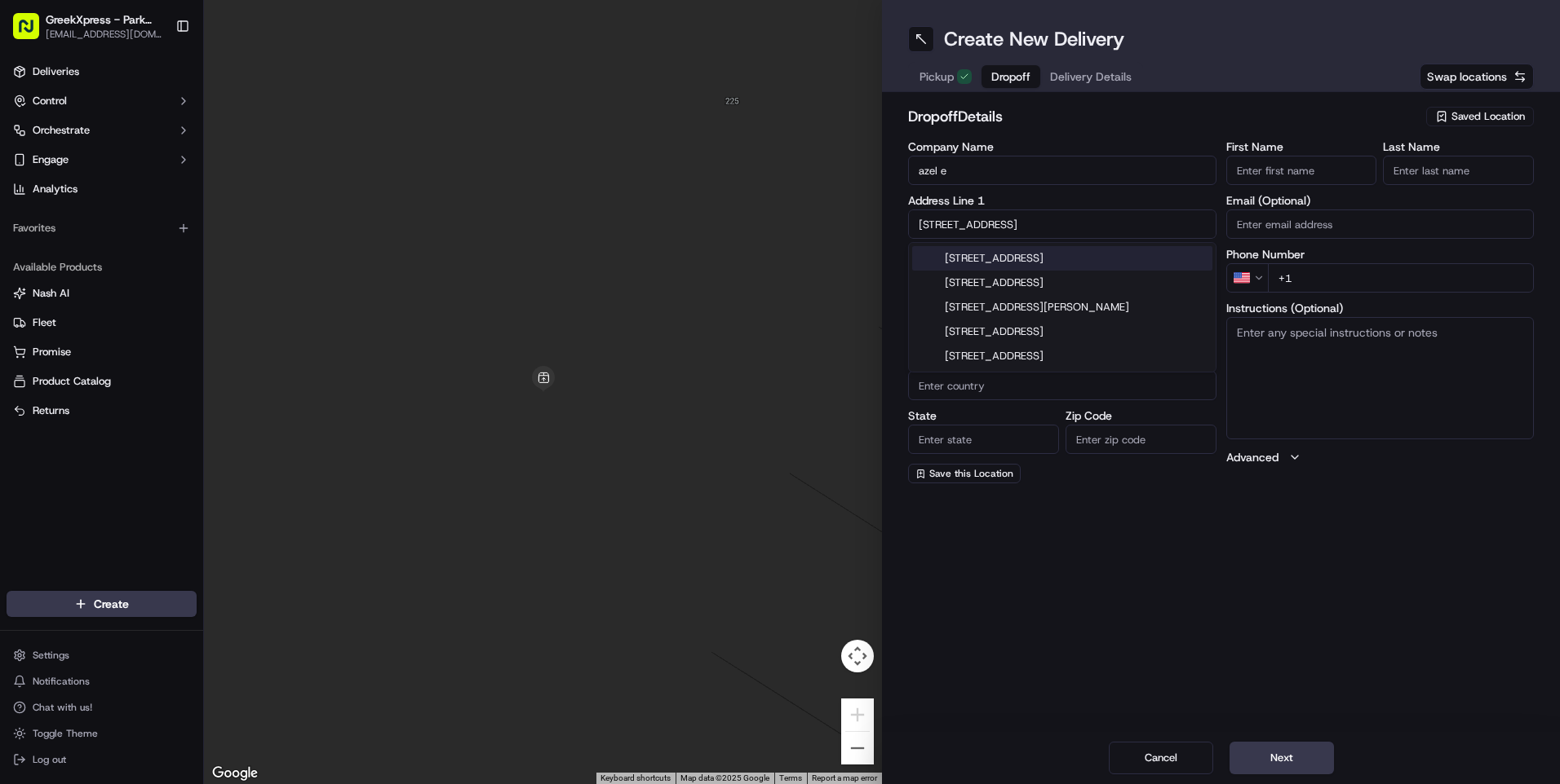
type input "11218"
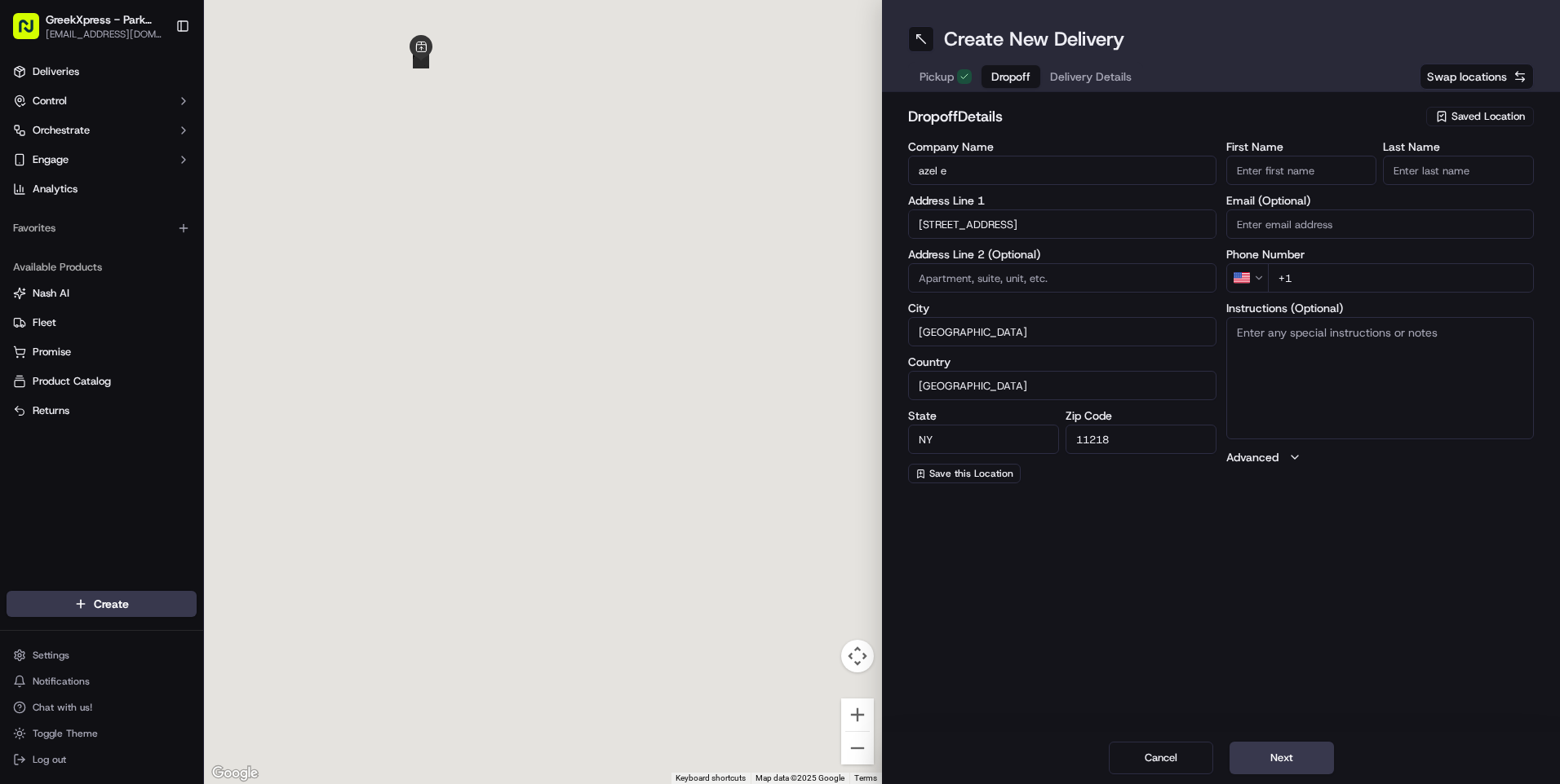
type input "[STREET_ADDRESS]"
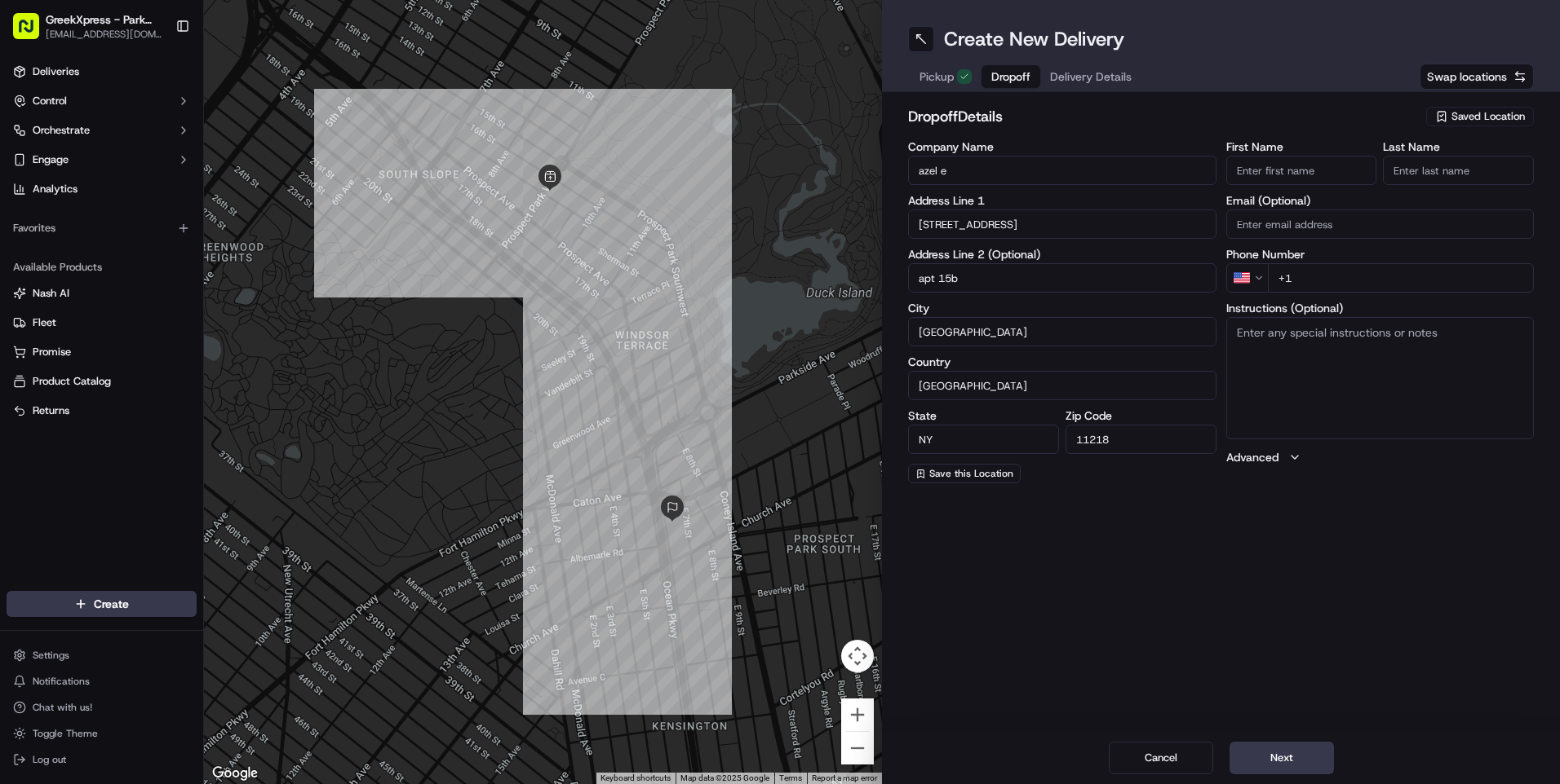
type input "apt 15b"
click at [1310, 278] on input "+1" at bounding box center [1401, 278] width 266 height 29
type input "[PHONE_NUMBER]"
click at [1280, 762] on button "Next" at bounding box center [1282, 759] width 105 height 33
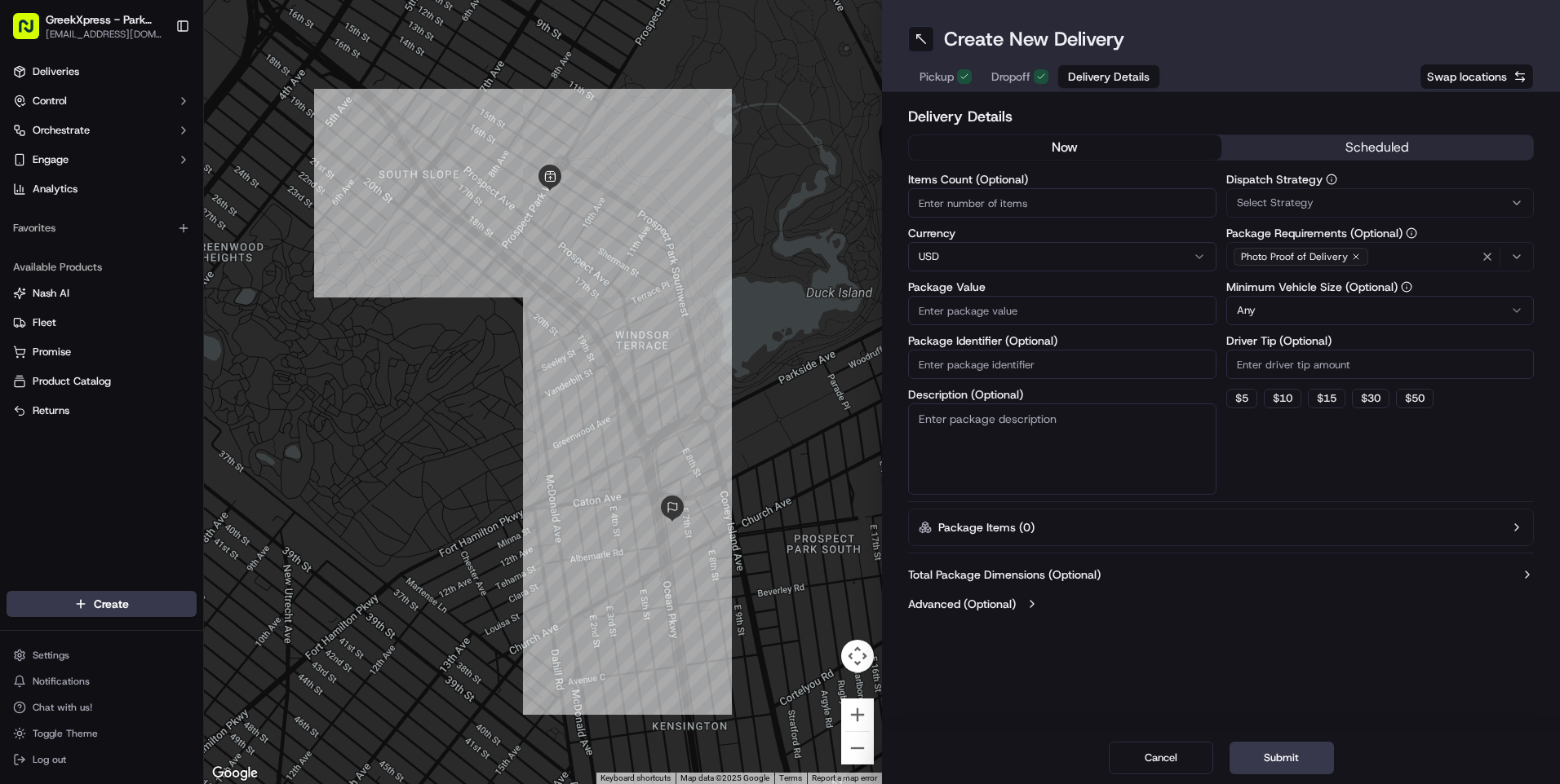
click at [945, 206] on input "Items Count (Optional)" at bounding box center [1062, 203] width 308 height 29
type input "3"
click at [946, 309] on input "Package Value" at bounding box center [1062, 310] width 308 height 29
type input "28.47"
click at [1309, 197] on span "Select Strategy" at bounding box center [1276, 203] width 77 height 15
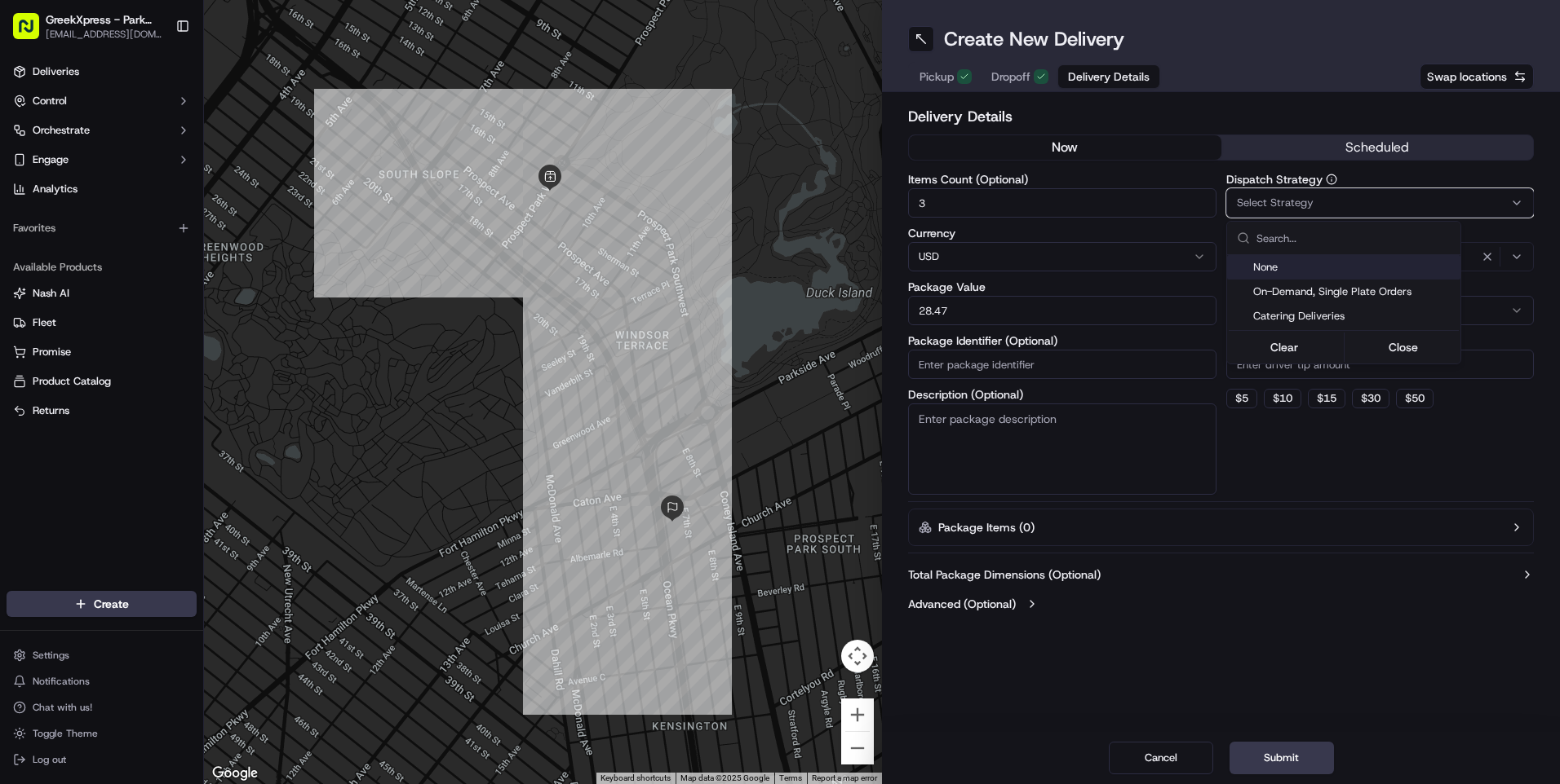
click at [1267, 261] on span "None" at bounding box center [1354, 267] width 201 height 15
click at [1285, 651] on html "GreekXpress - Park Slope [EMAIL_ADDRESS][DOMAIN_NAME] Toggle Sidebar Deliveries…" at bounding box center [780, 392] width 1560 height 784
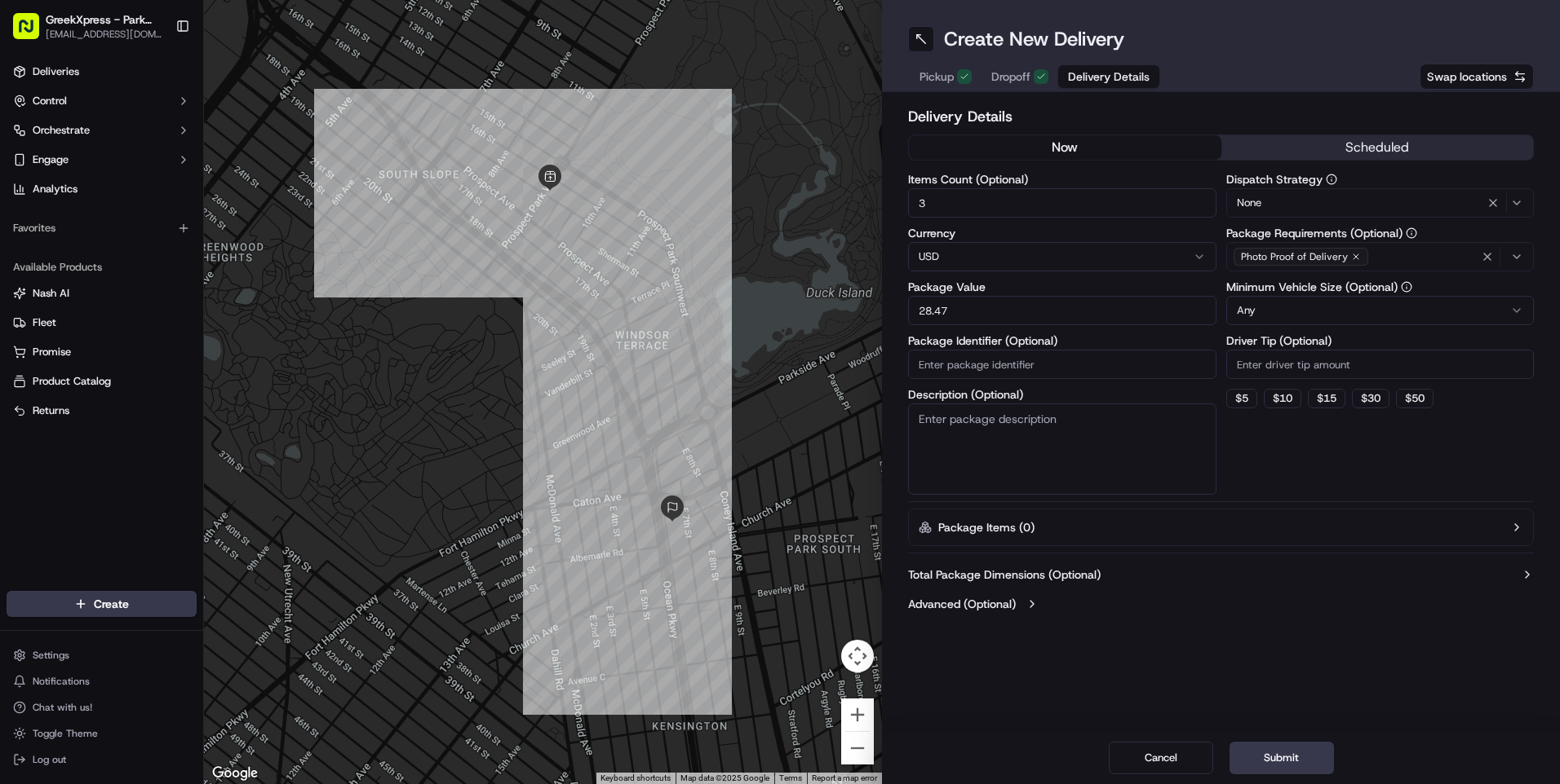
click at [1252, 363] on input "Driver Tip (Optional)" at bounding box center [1380, 364] width 308 height 29
type input "8.00"
click at [1293, 756] on button "Submit" at bounding box center [1282, 759] width 105 height 33
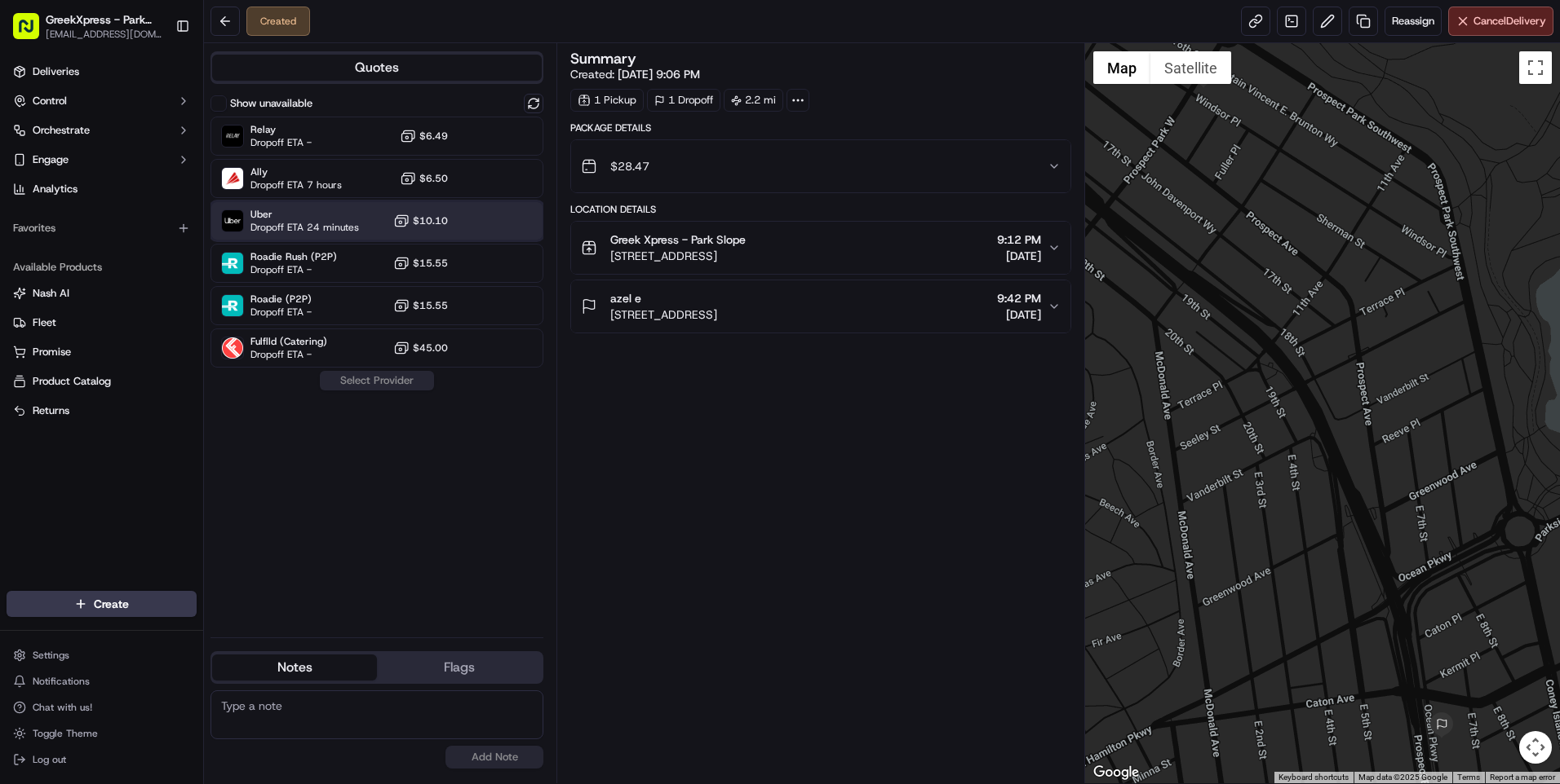
click at [286, 218] on span "Uber" at bounding box center [305, 215] width 109 height 13
click at [360, 381] on button "Assign Provider" at bounding box center [377, 381] width 116 height 20
